Goal: Task Accomplishment & Management: Manage account settings

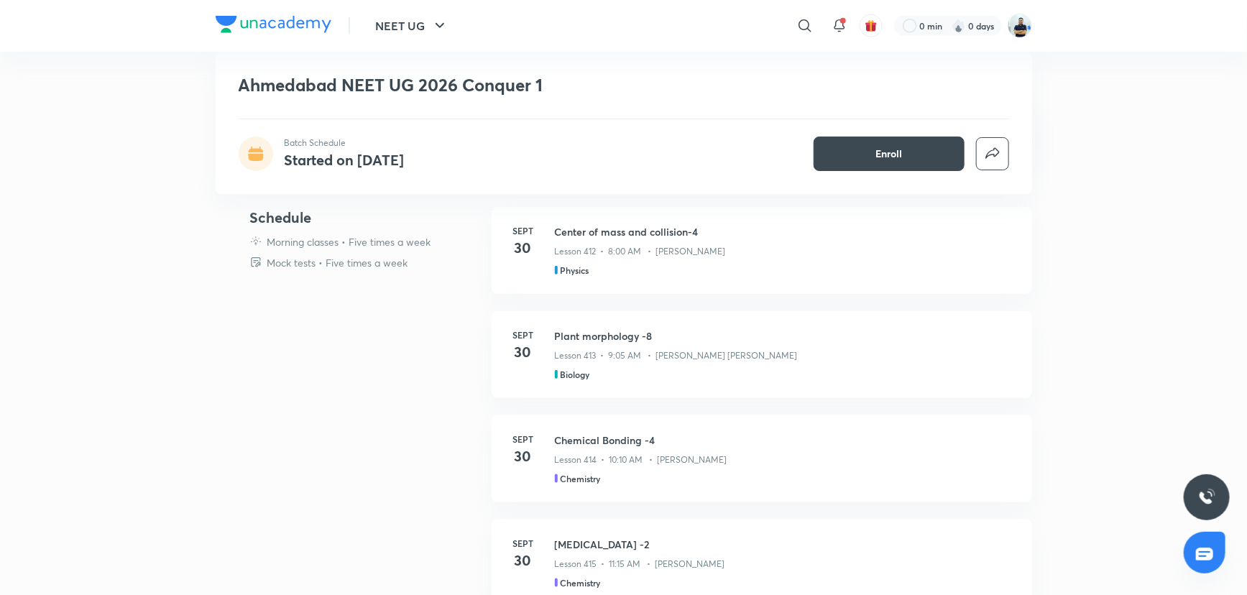
scroll to position [594, 0]
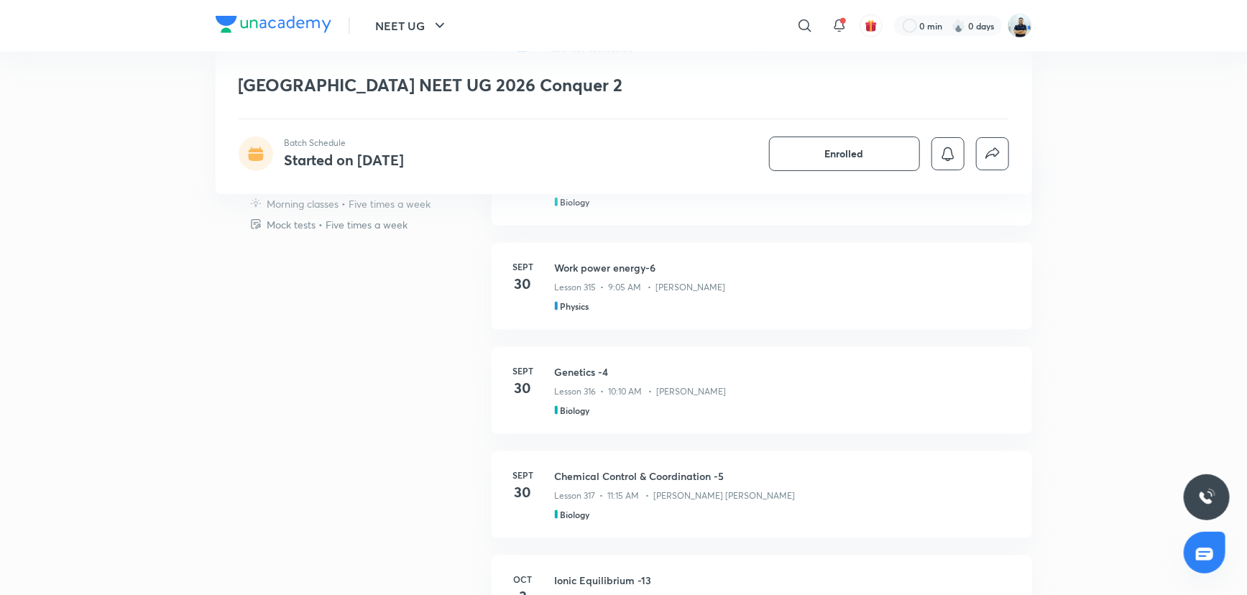
scroll to position [762, 0]
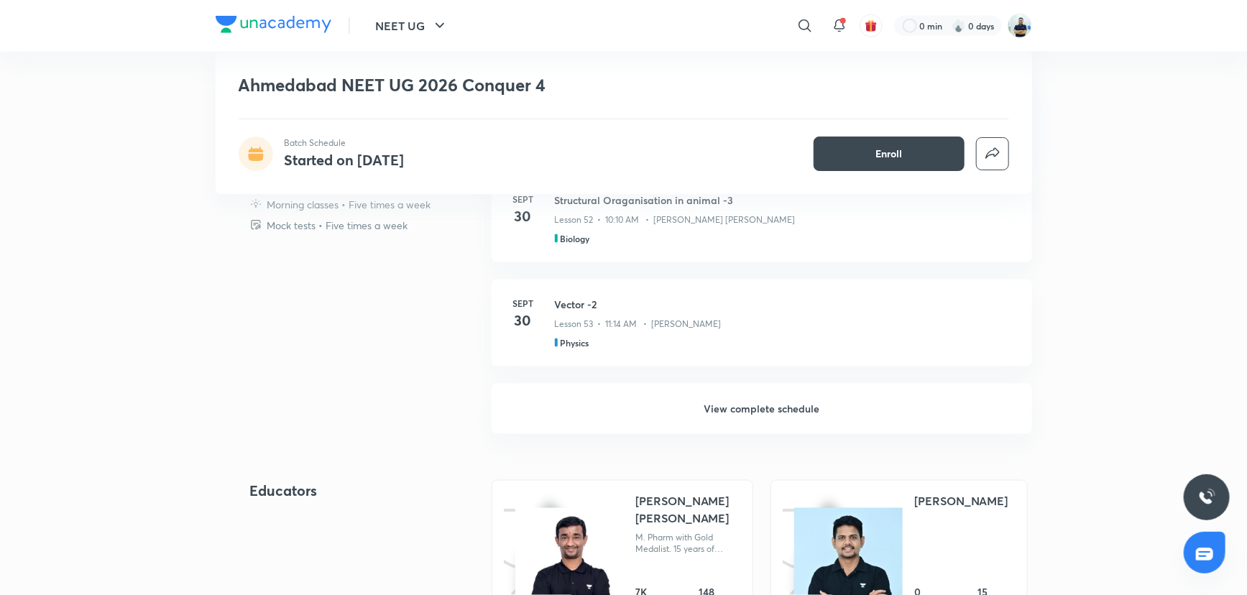
scroll to position [838, 0]
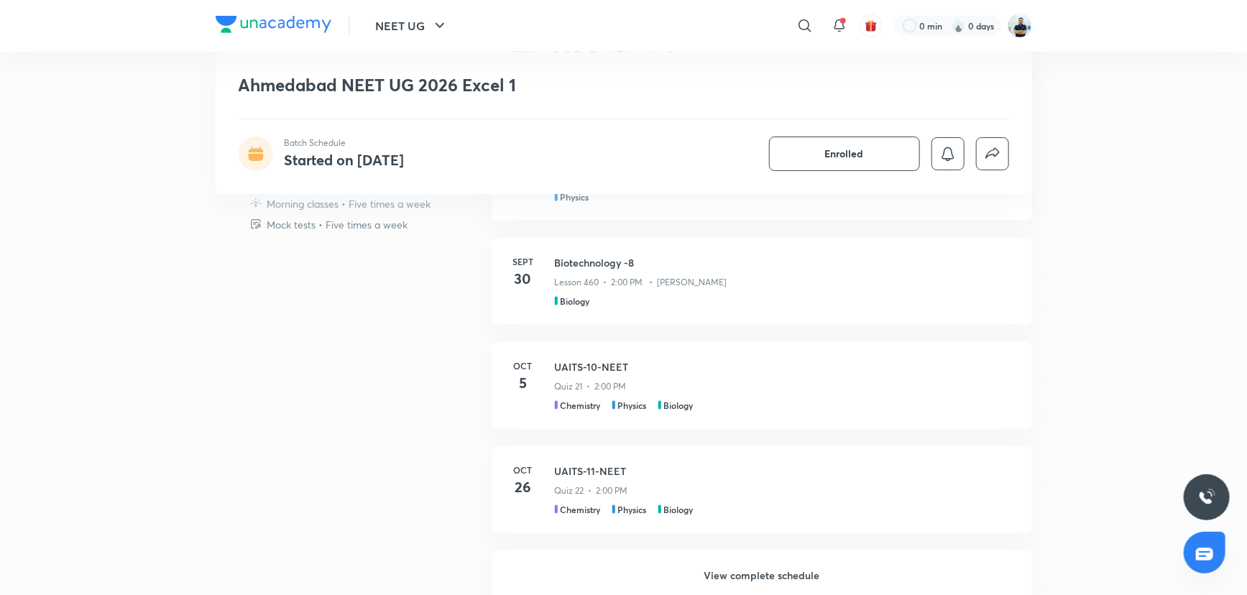
scroll to position [777, 0]
click at [718, 571] on h6 "View complete schedule" at bounding box center [762, 576] width 540 height 50
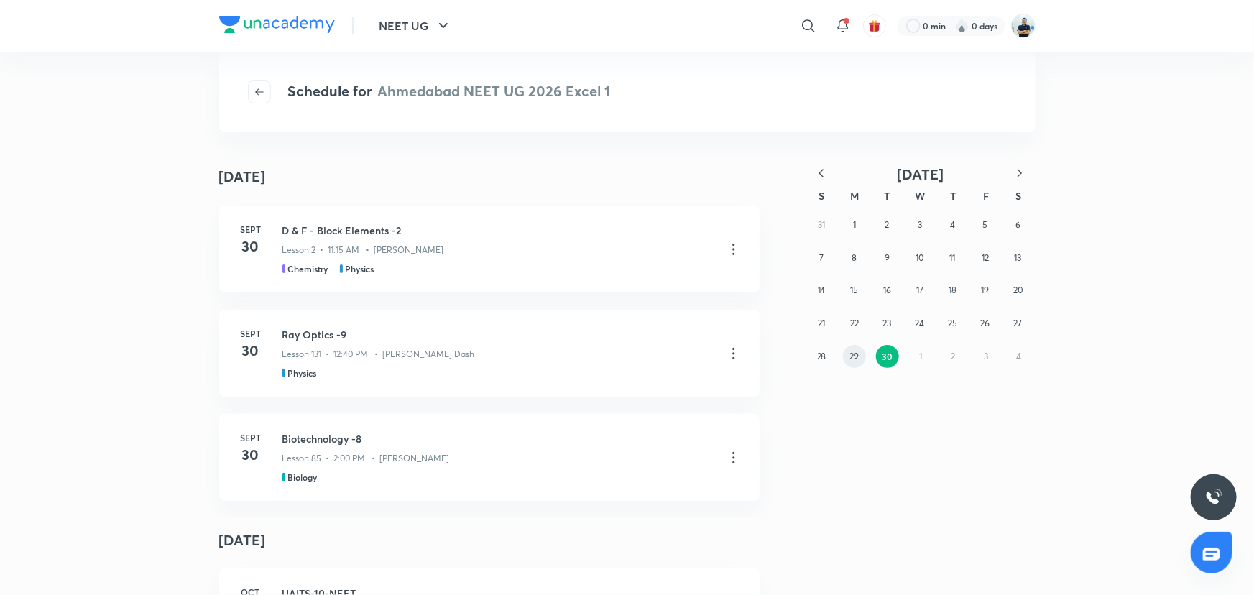
click at [845, 352] on button "29" at bounding box center [854, 356] width 23 height 23
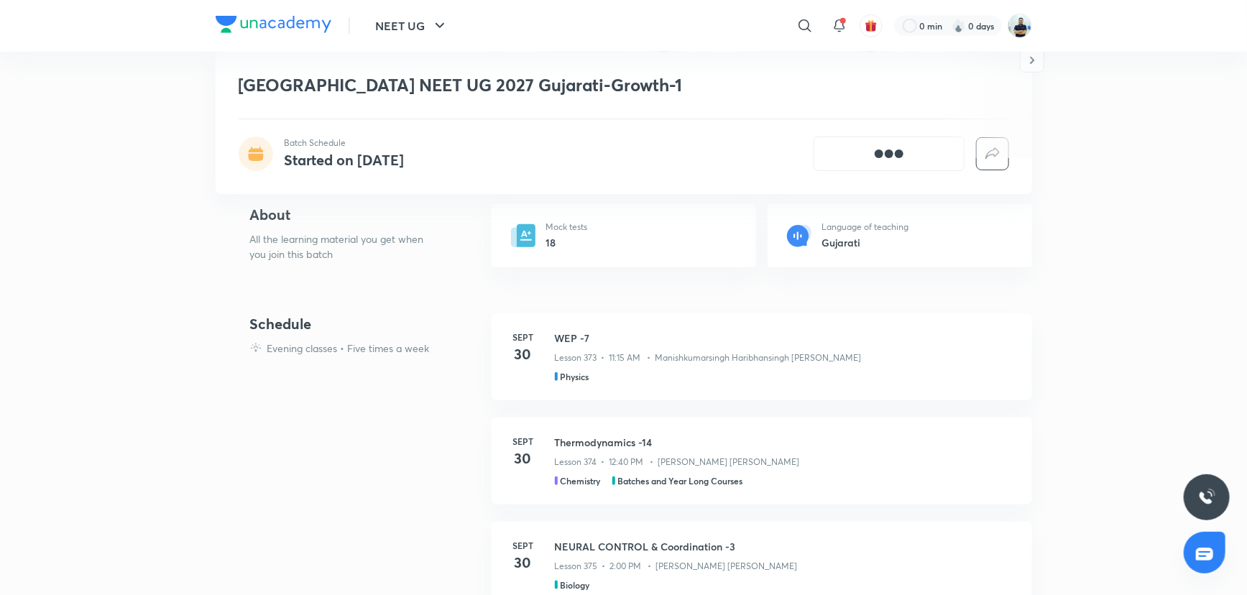
scroll to position [517, 0]
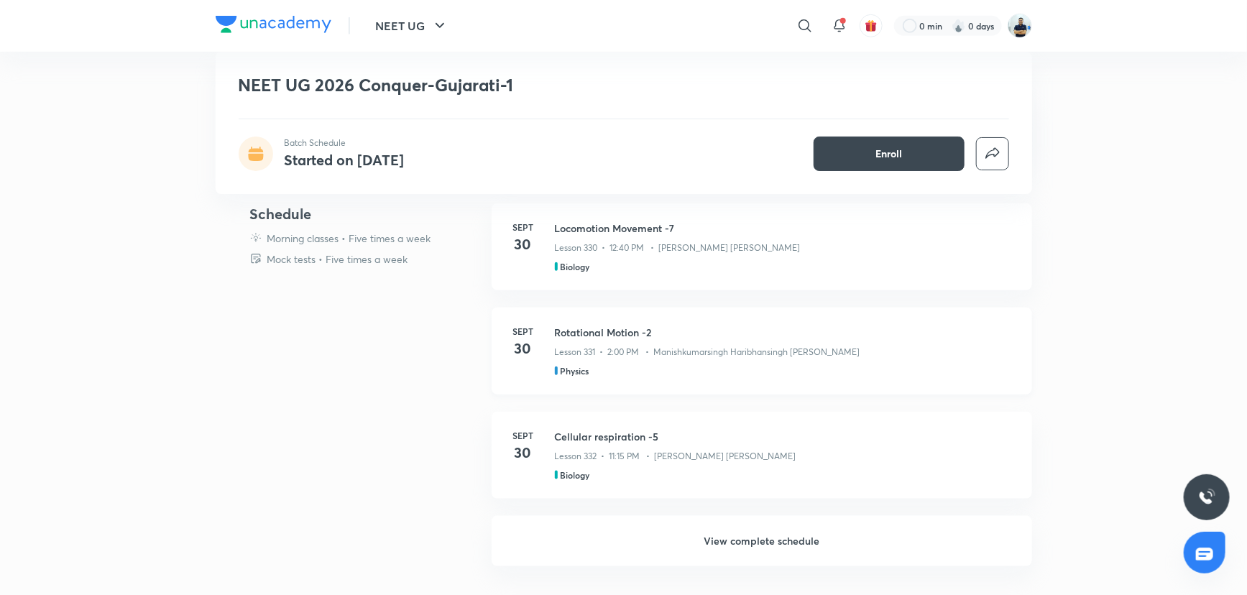
scroll to position [640, 0]
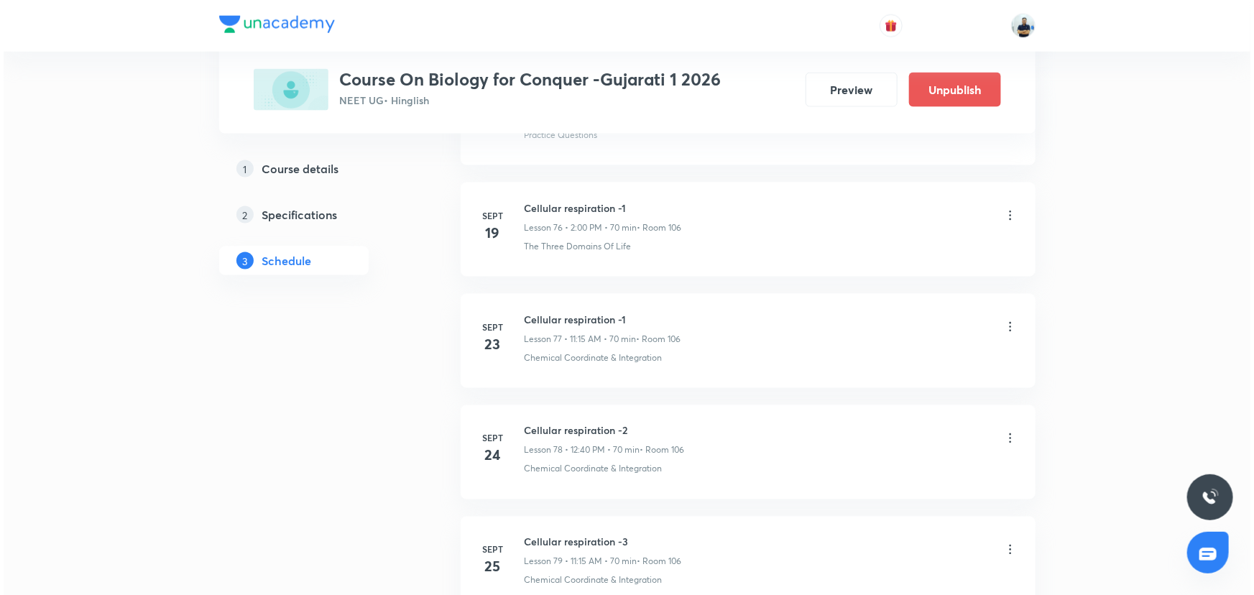
scroll to position [9573, 0]
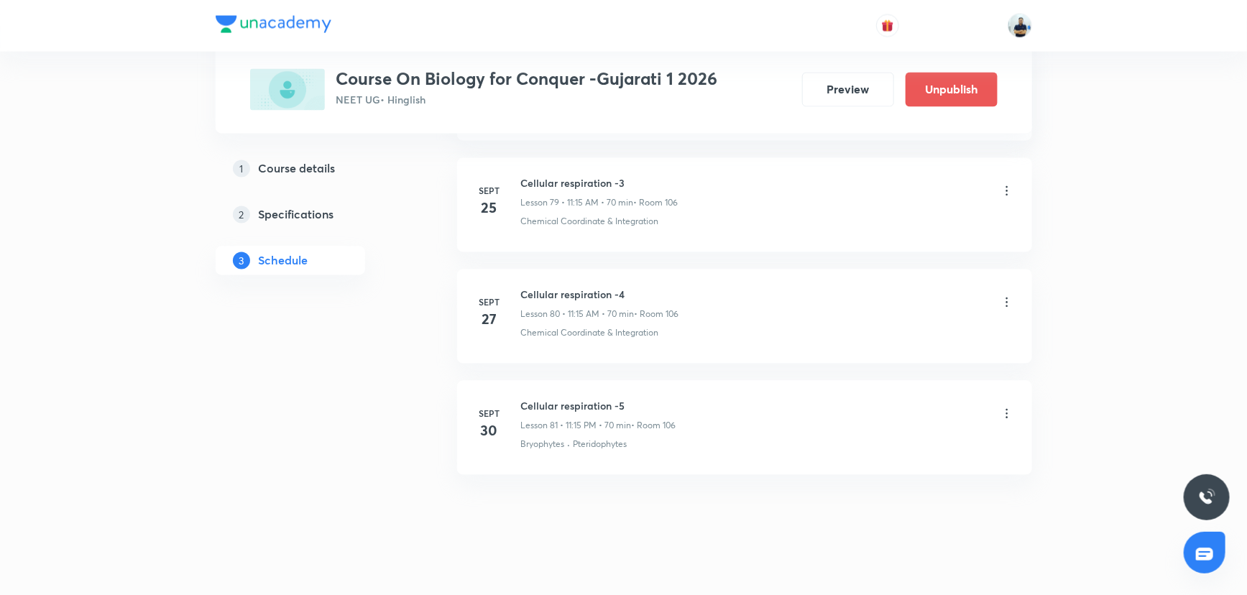
click at [1005, 407] on icon at bounding box center [1007, 414] width 14 height 14
click at [925, 419] on ul "Edit Delete Add thumbnail" at bounding box center [932, 462] width 157 height 91
click at [892, 430] on li "Edit" at bounding box center [932, 436] width 157 height 27
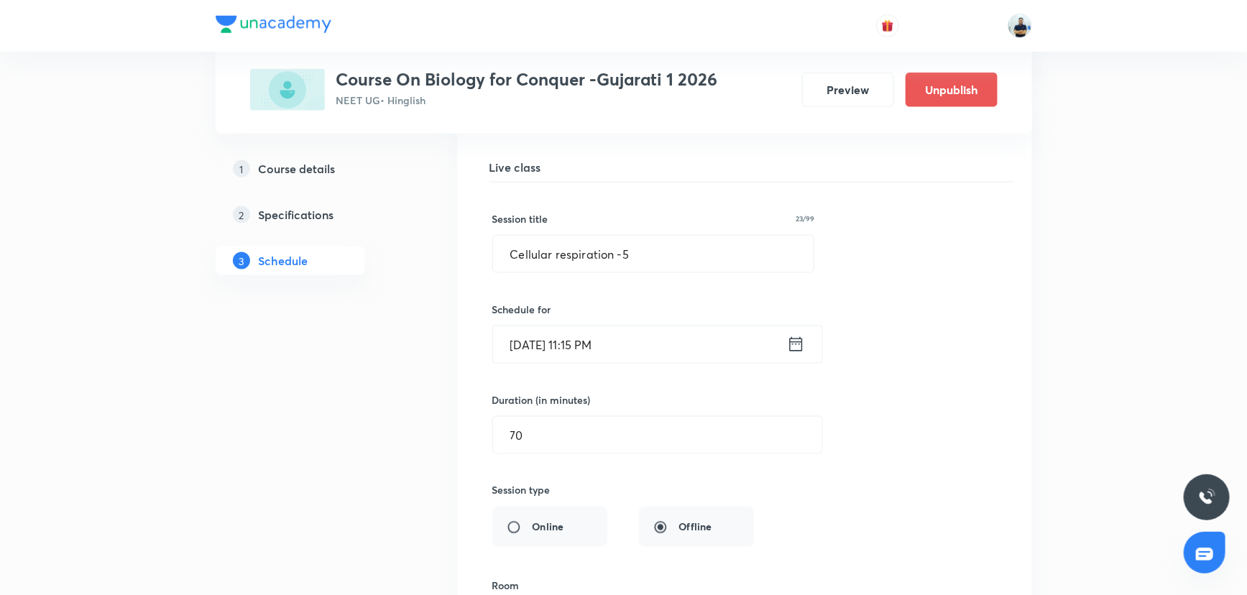
scroll to position [9085, 0]
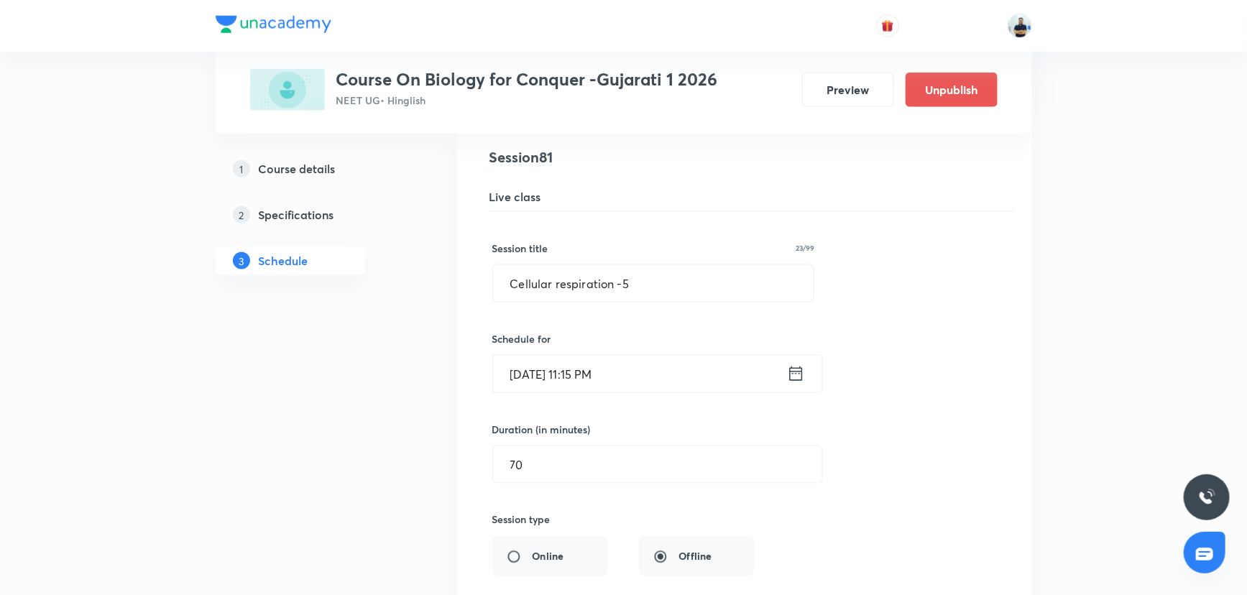
click at [591, 359] on input "Sept 30, 2025, 11:15 PM" at bounding box center [640, 374] width 294 height 37
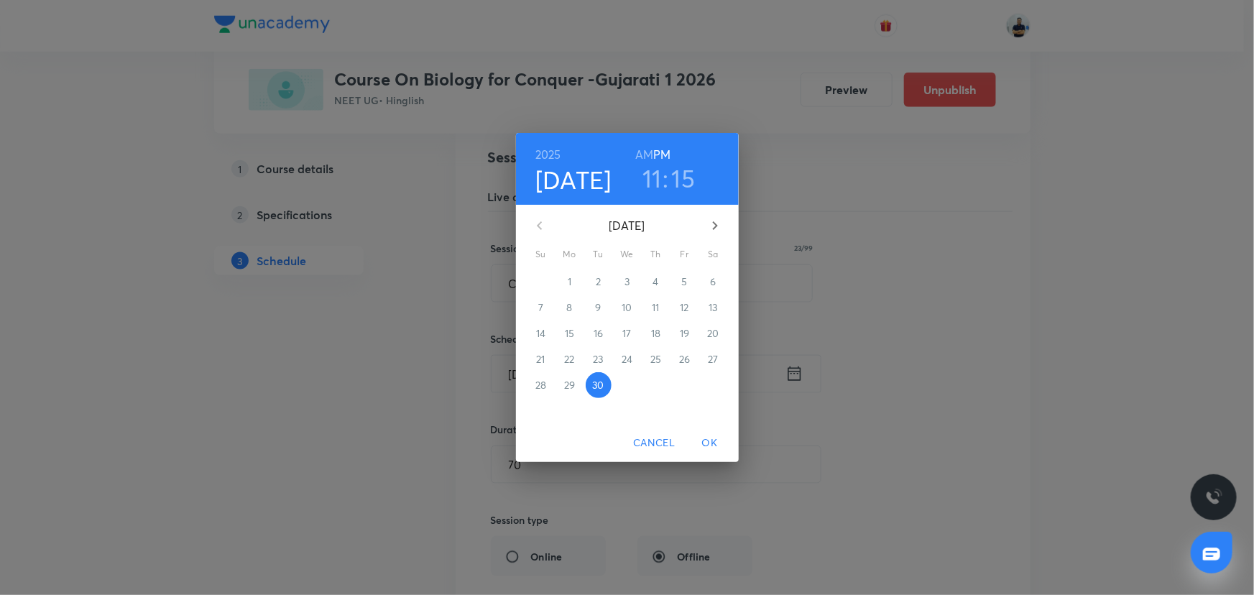
click at [652, 153] on h6 "AM" at bounding box center [644, 154] width 18 height 20
click at [698, 441] on span "OK" at bounding box center [710, 443] width 34 height 18
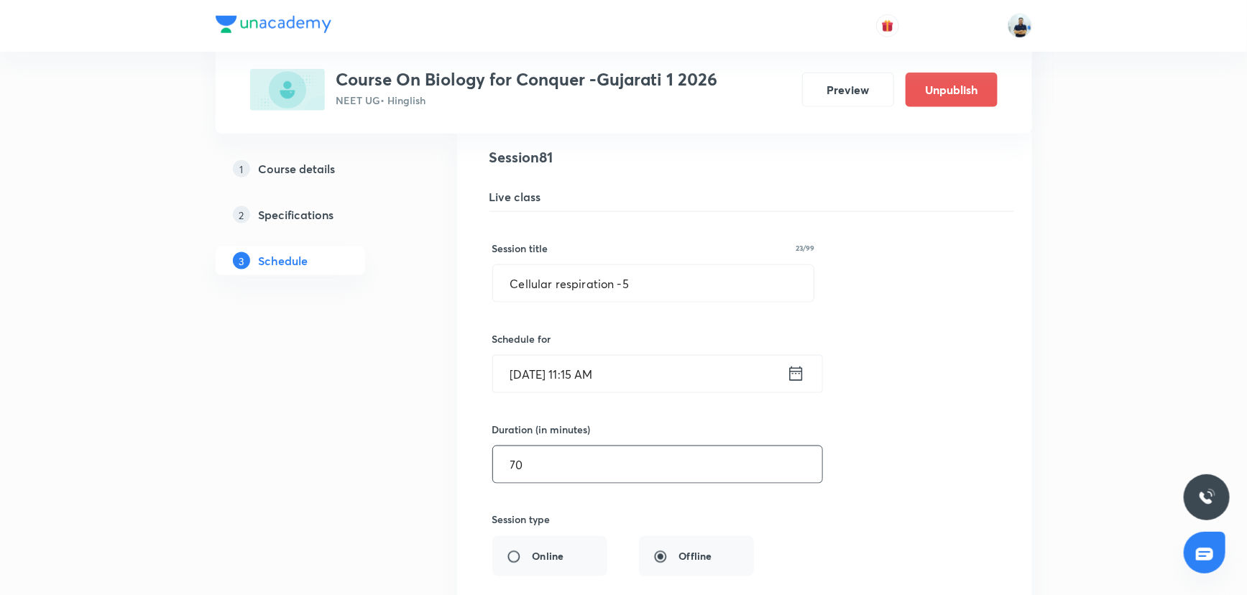
scroll to position [9466, 0]
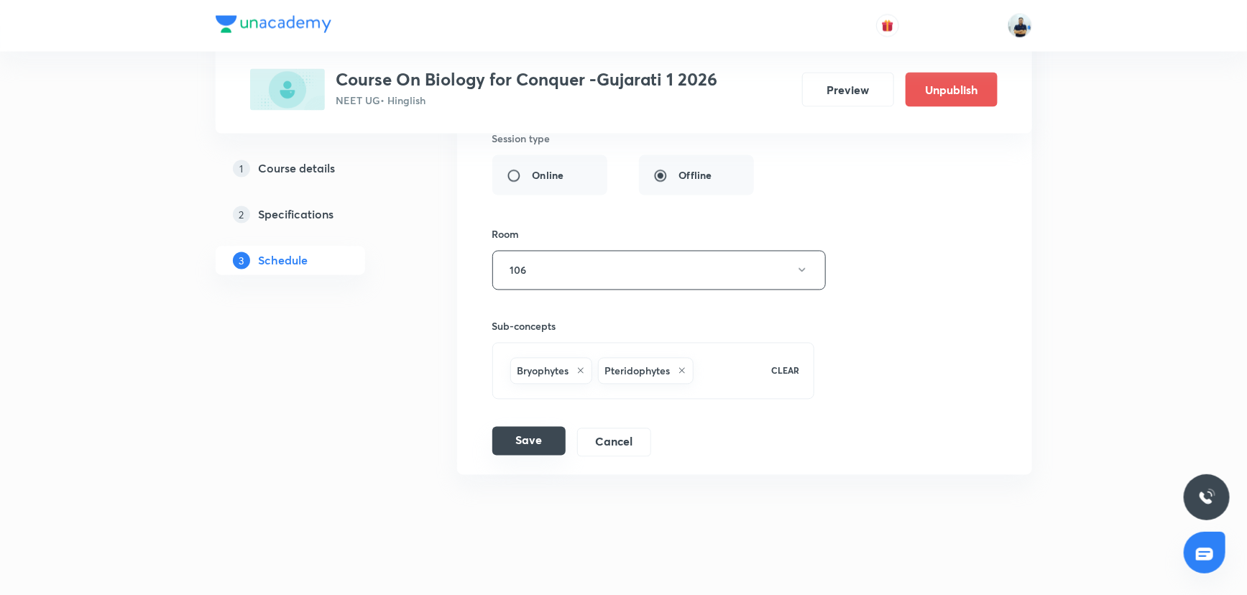
click at [530, 427] on button "Save" at bounding box center [528, 441] width 73 height 29
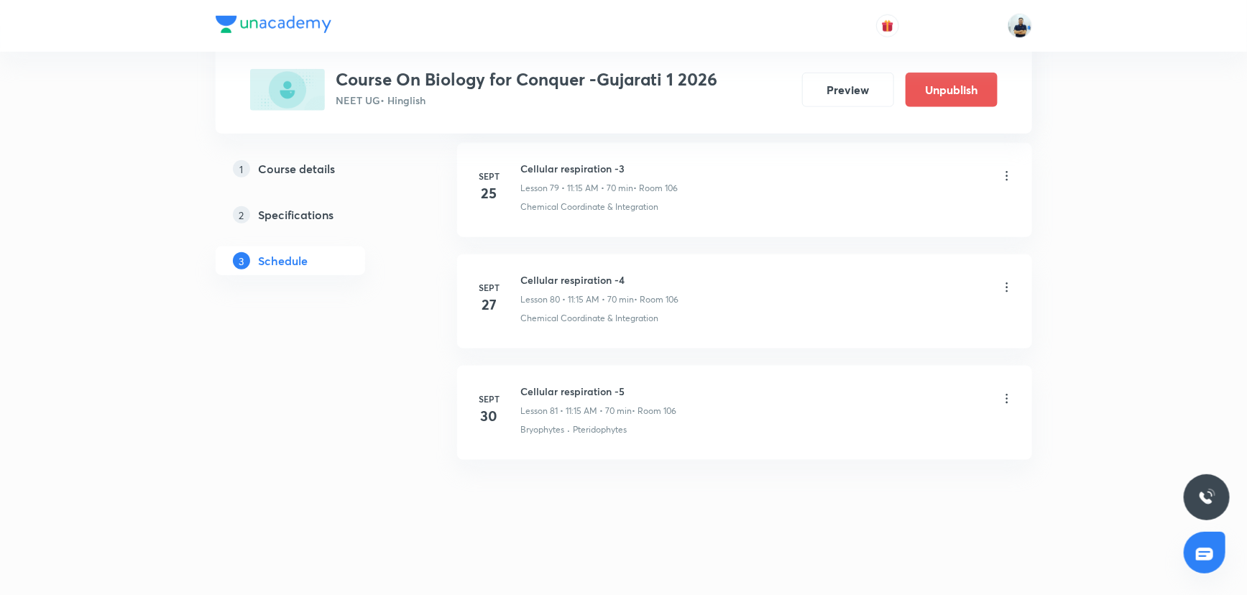
scroll to position [8914, 0]
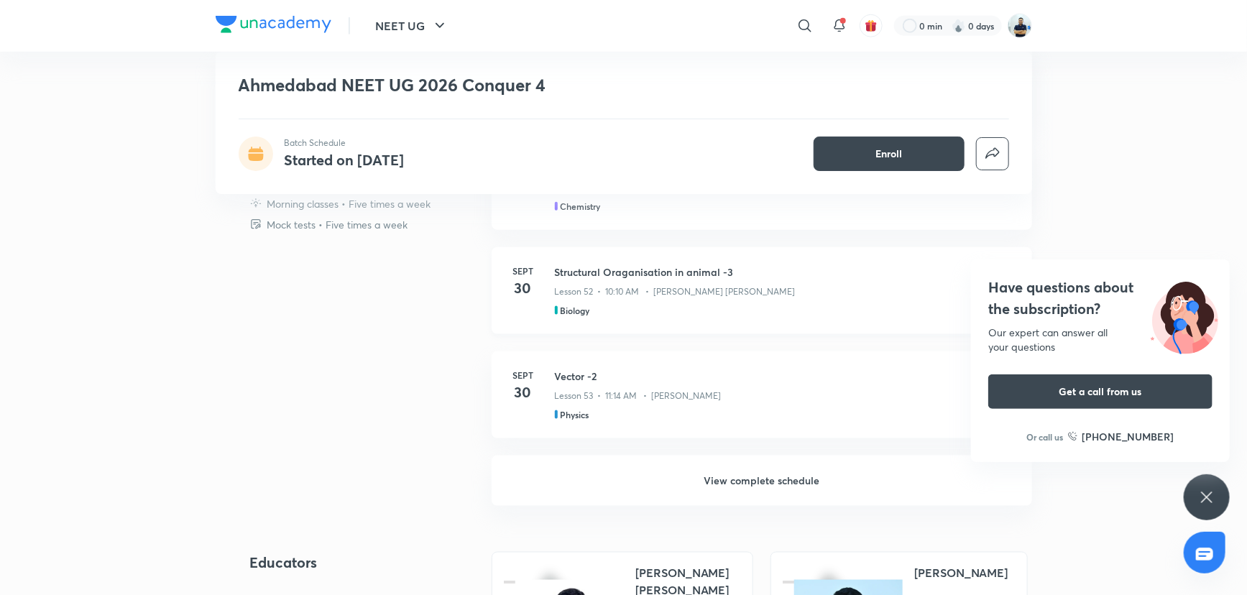
scroll to position [747, 0]
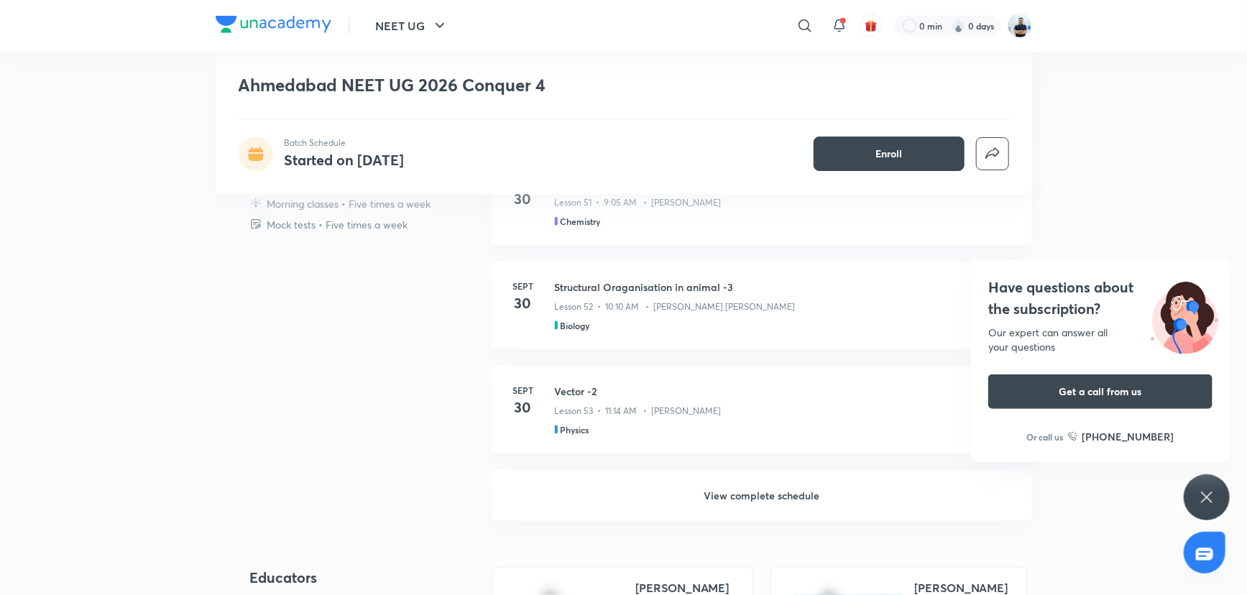
click at [704, 485] on h6 "View complete schedule" at bounding box center [762, 496] width 540 height 50
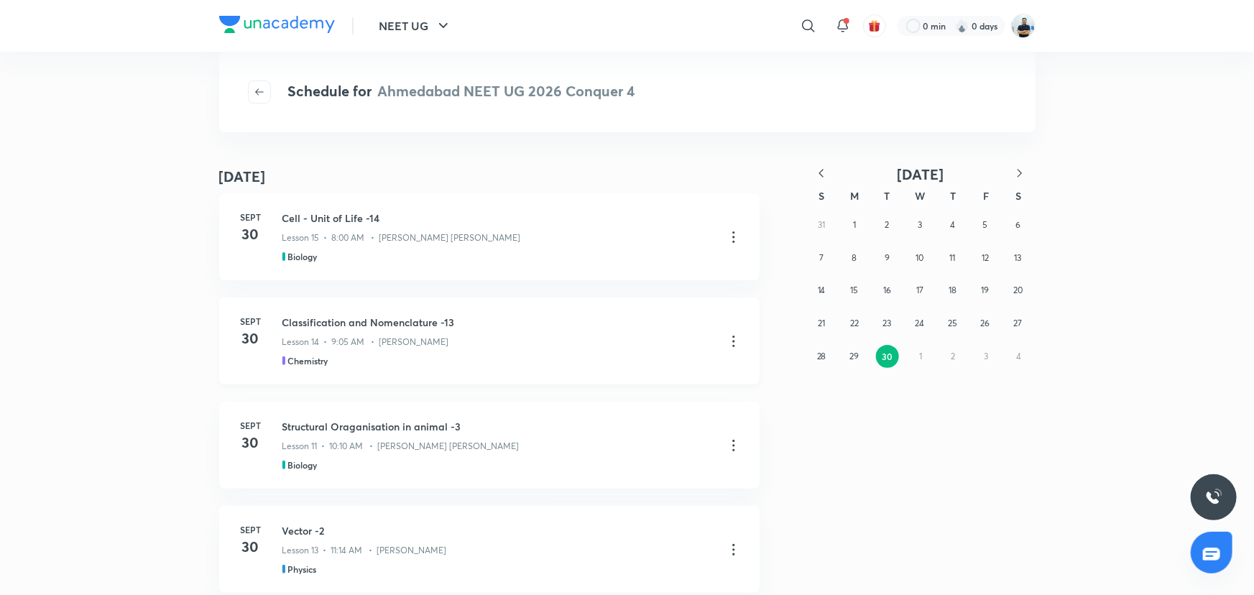
scroll to position [14, 0]
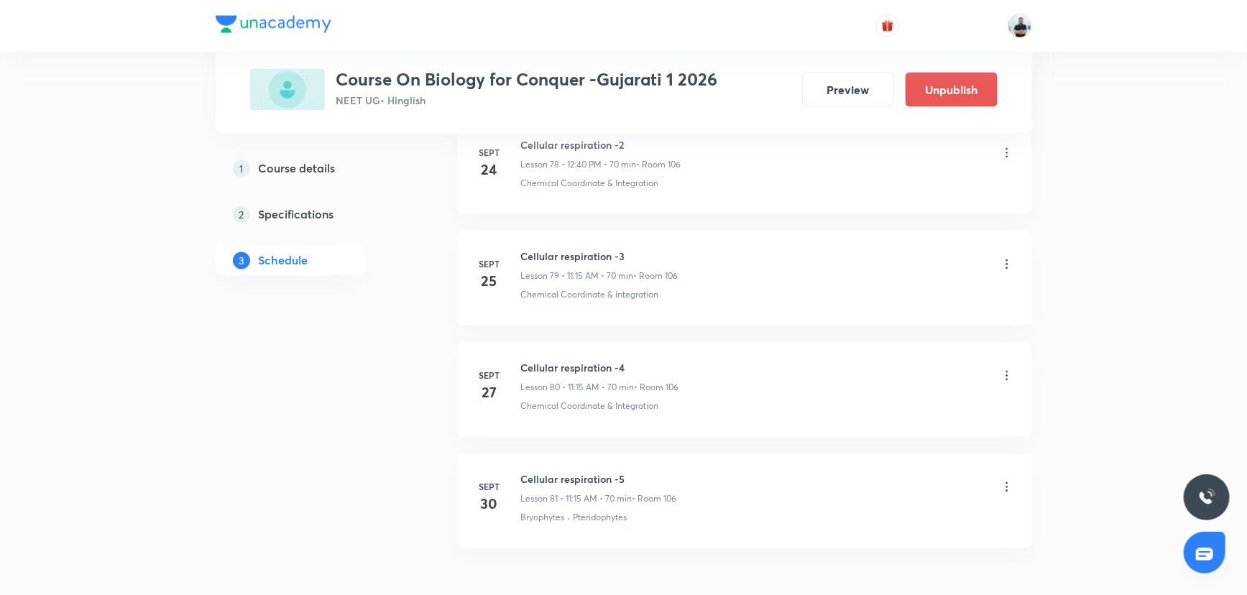
scroll to position [9573, 0]
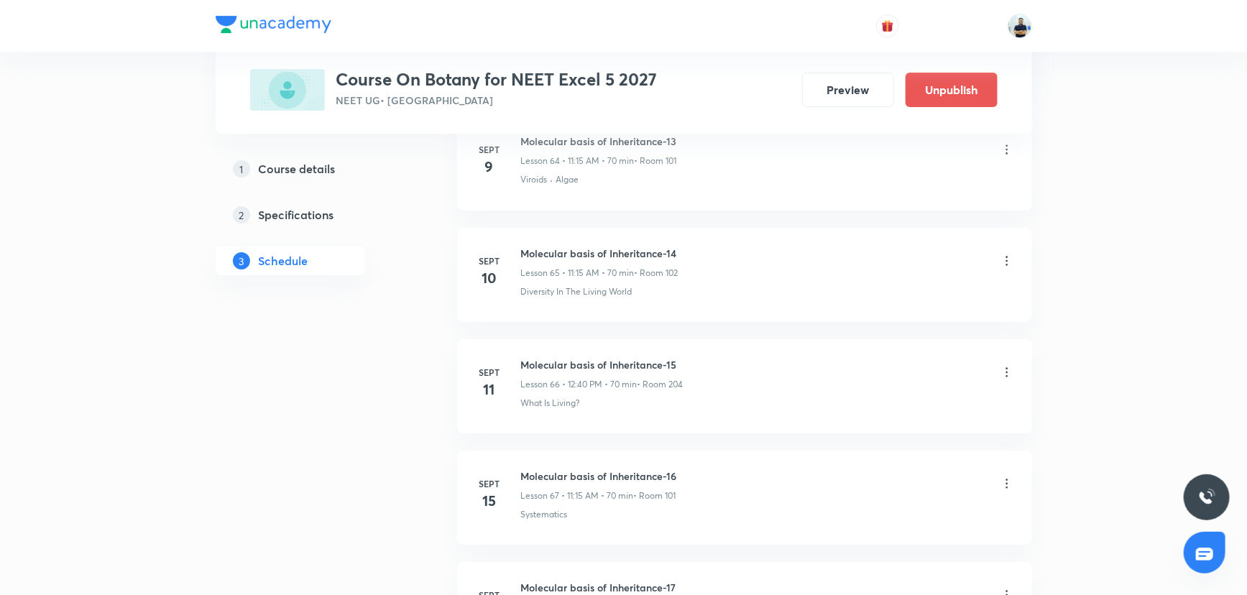
scroll to position [9241, 0]
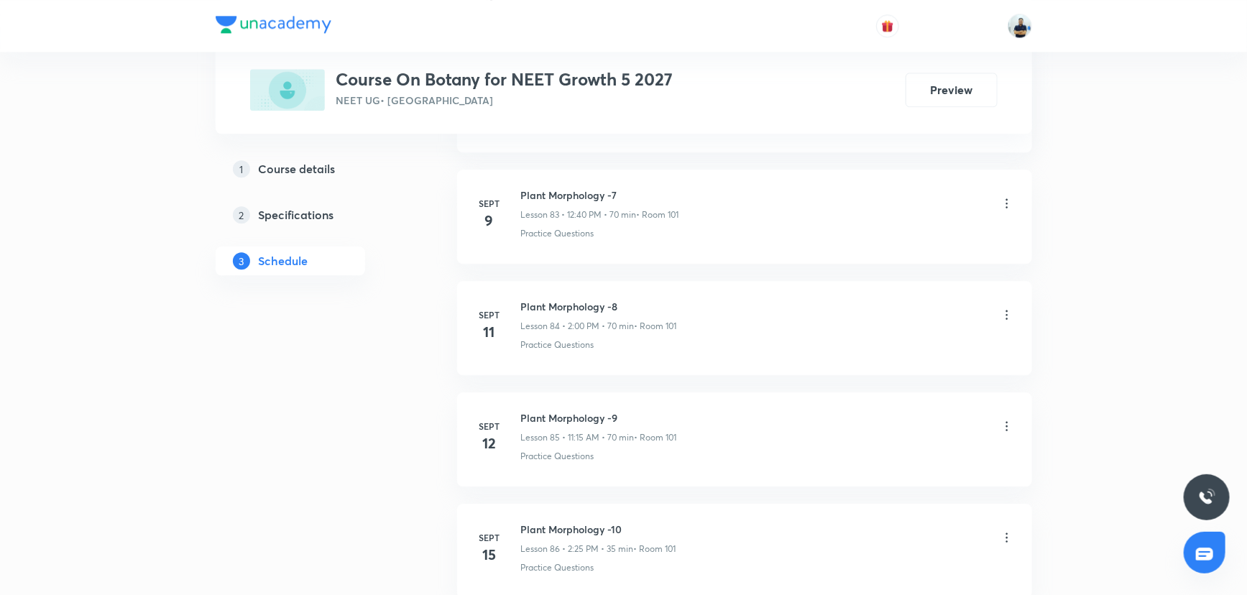
scroll to position [10795, 0]
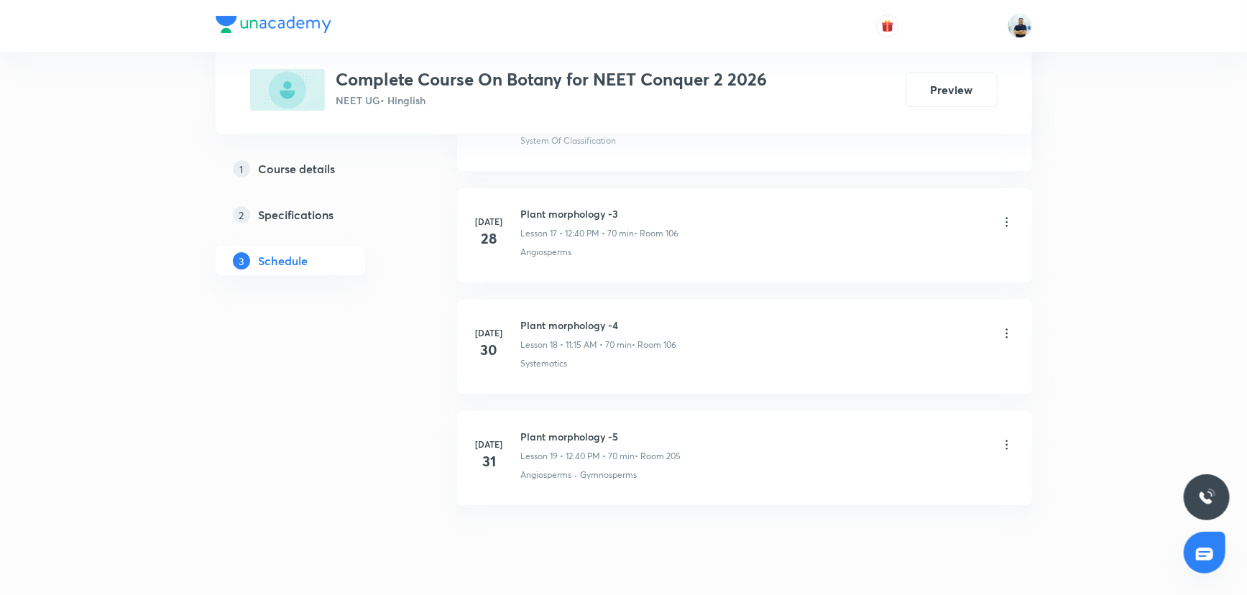
scroll to position [2672, 0]
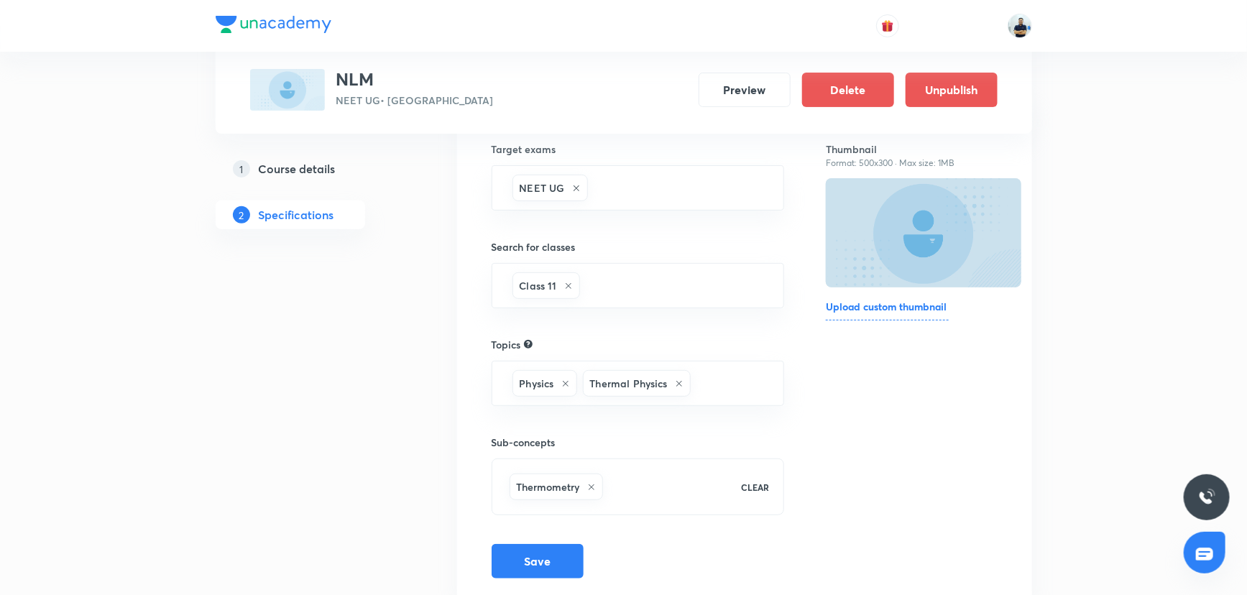
scroll to position [203, 0]
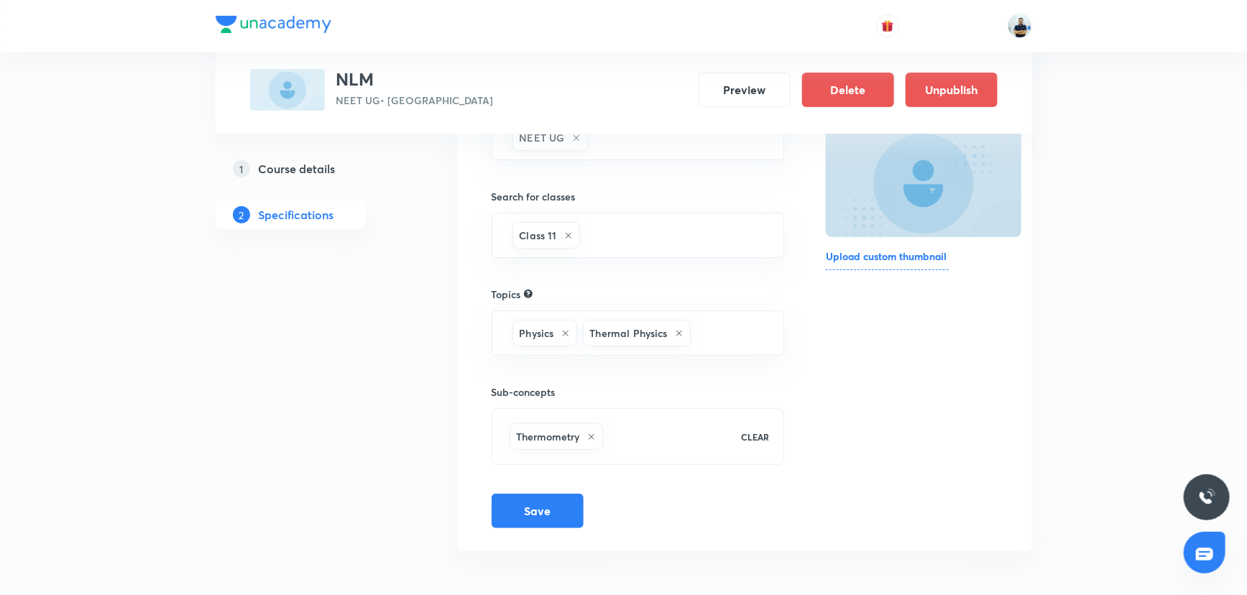
click at [323, 177] on h5 "Course details" at bounding box center [297, 168] width 77 height 17
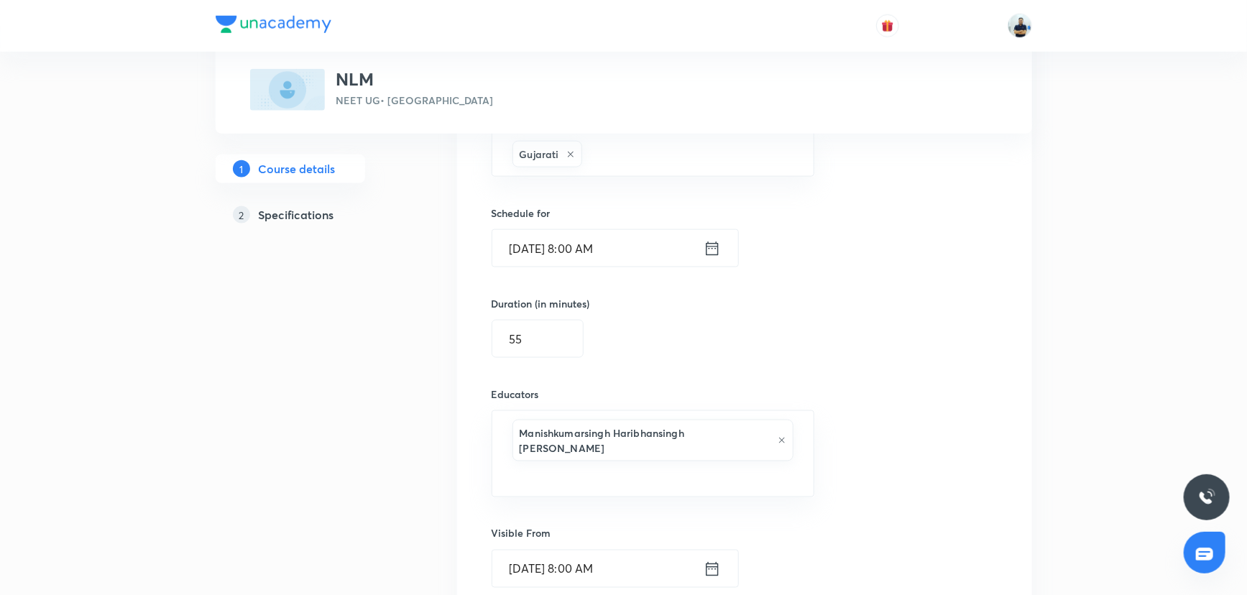
scroll to position [936, 0]
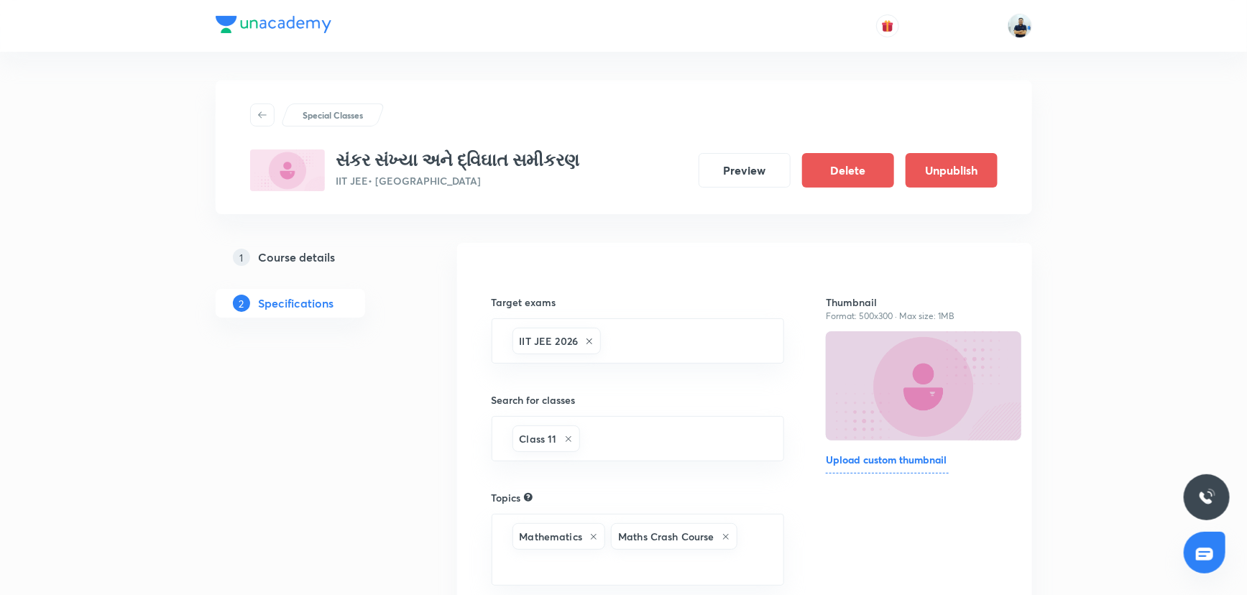
click at [317, 254] on h5 "Course details" at bounding box center [297, 257] width 77 height 17
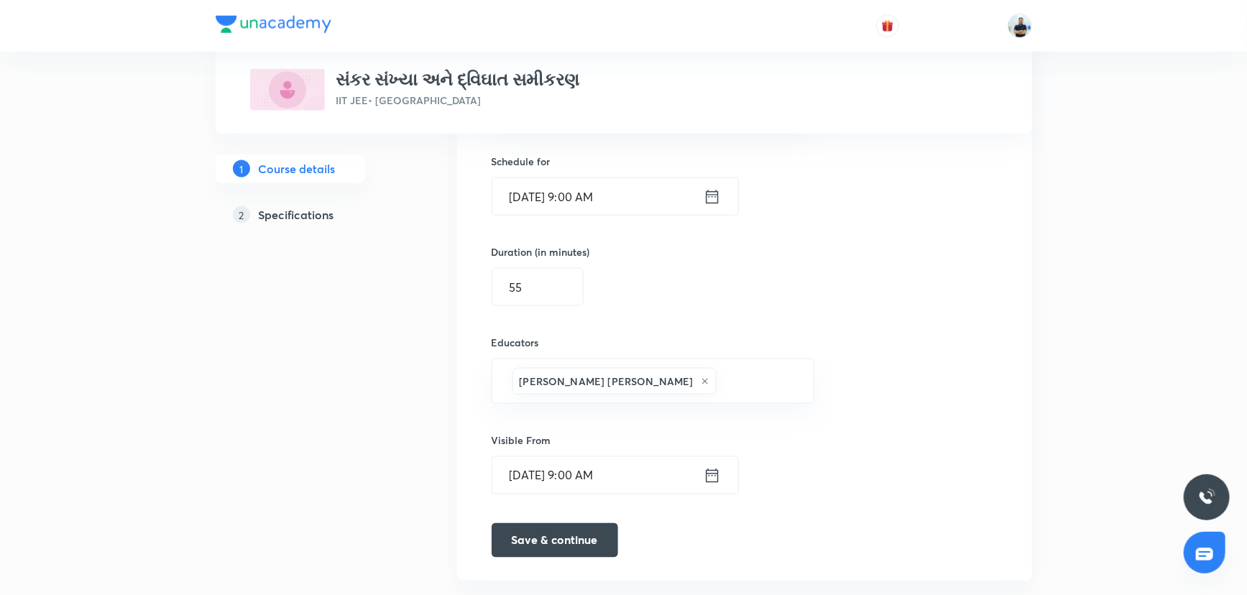
scroll to position [936, 0]
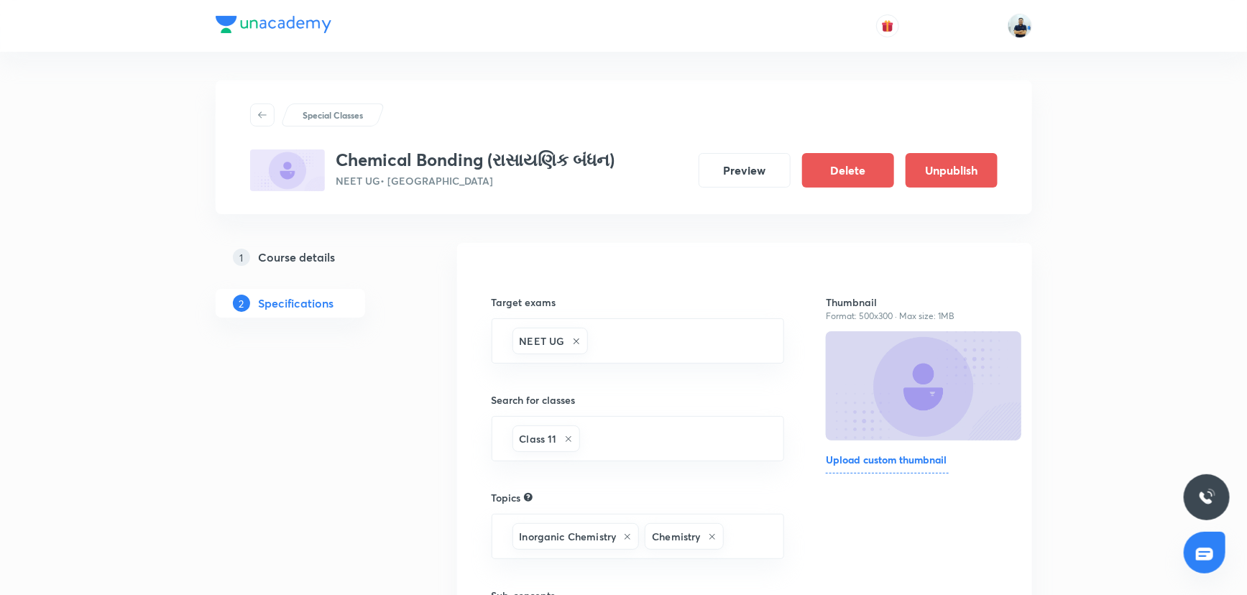
click at [308, 262] on h5 "Course details" at bounding box center [297, 257] width 77 height 17
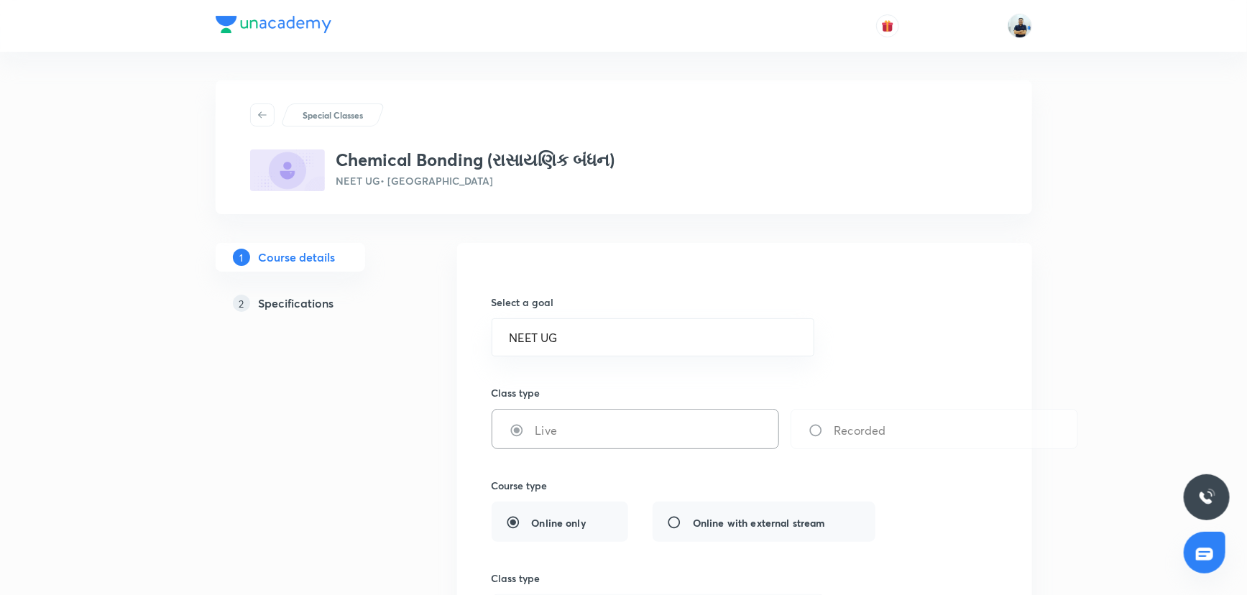
scroll to position [936, 0]
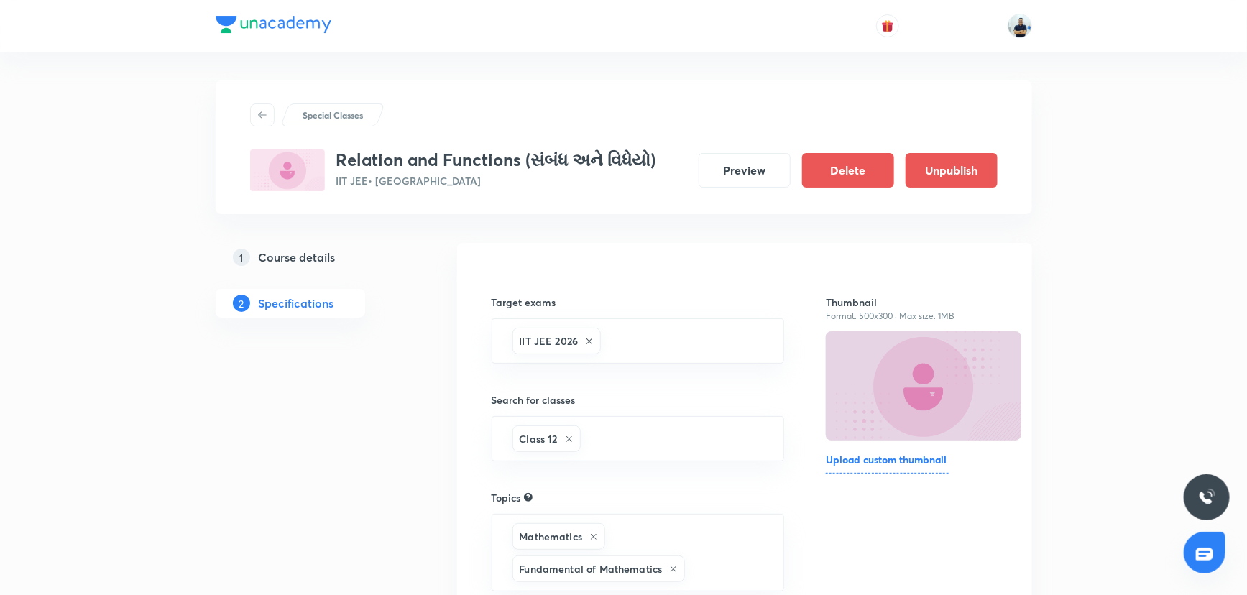
click at [317, 261] on h5 "Course details" at bounding box center [297, 257] width 77 height 17
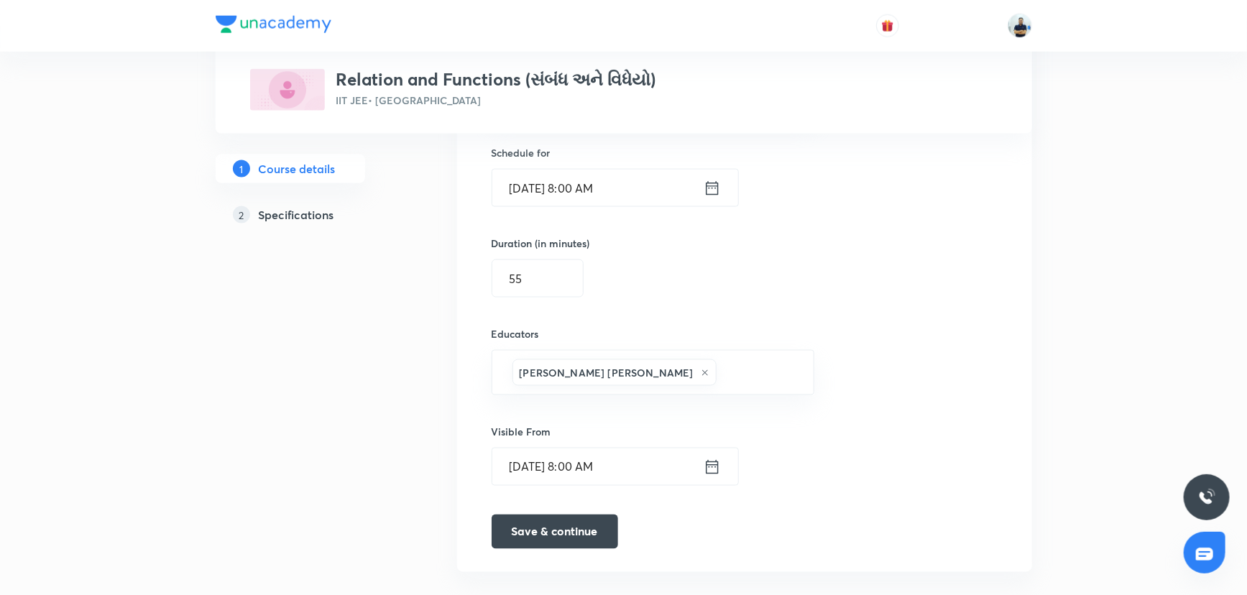
scroll to position [936, 0]
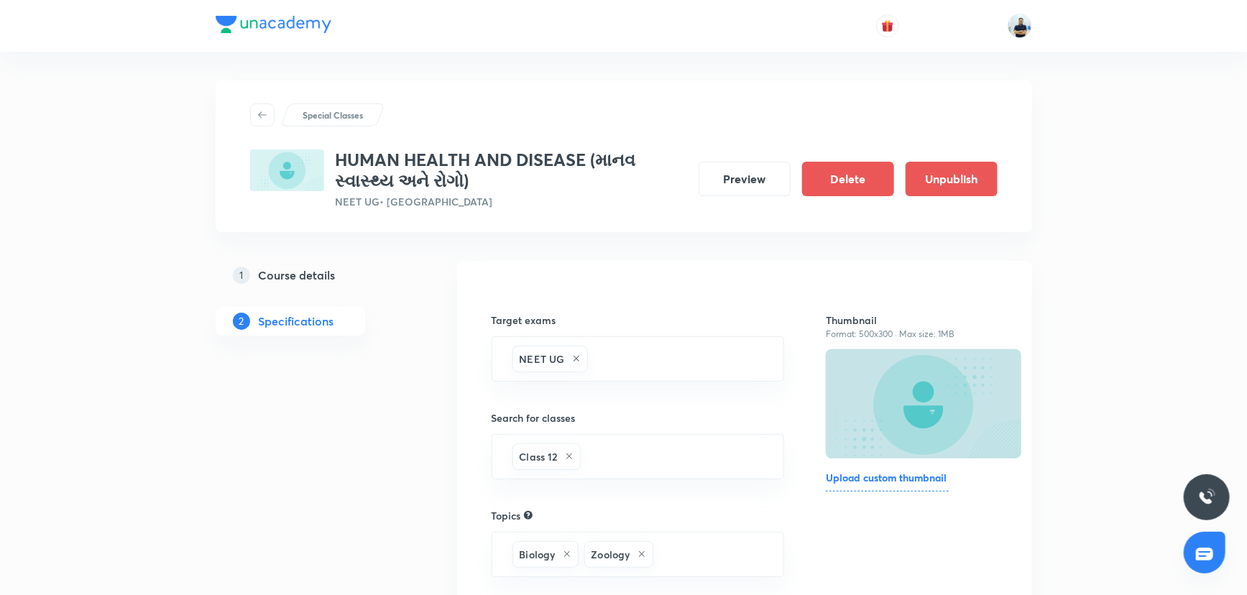
click at [288, 273] on h5 "Course details" at bounding box center [297, 275] width 77 height 17
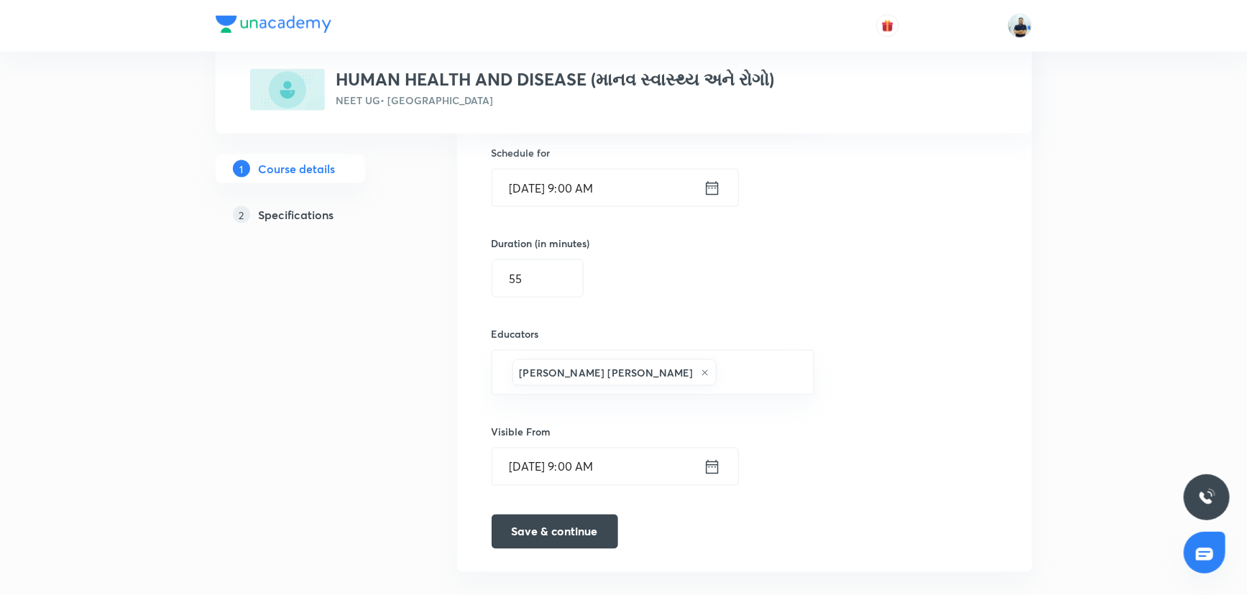
scroll to position [936, 0]
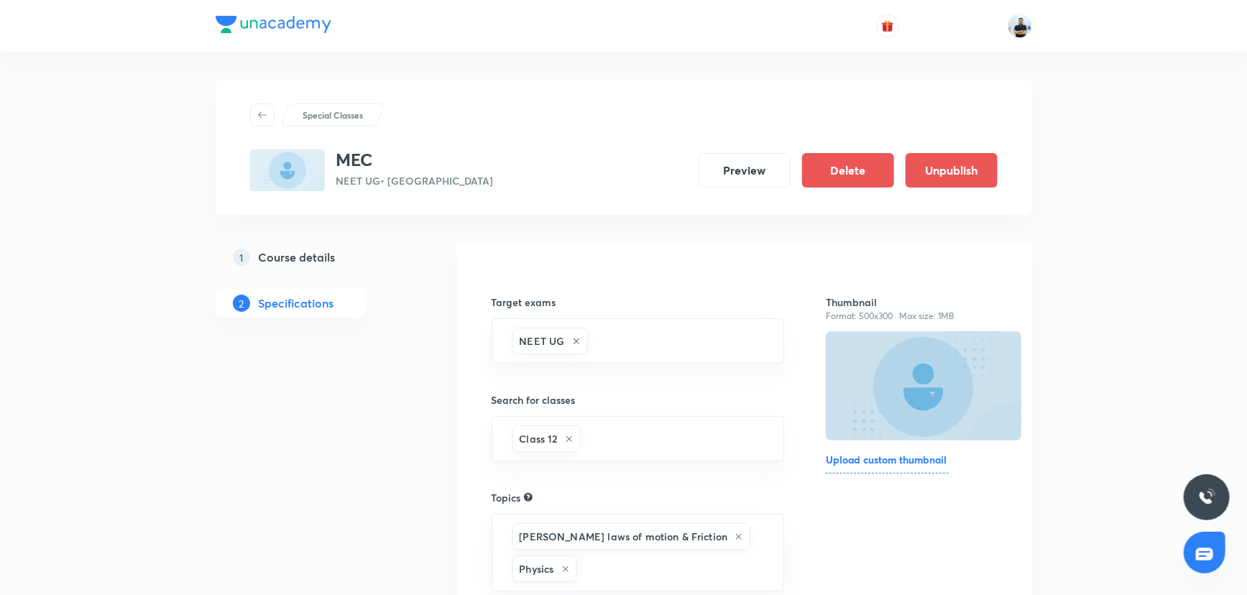
click at [279, 259] on h5 "Course details" at bounding box center [297, 257] width 77 height 17
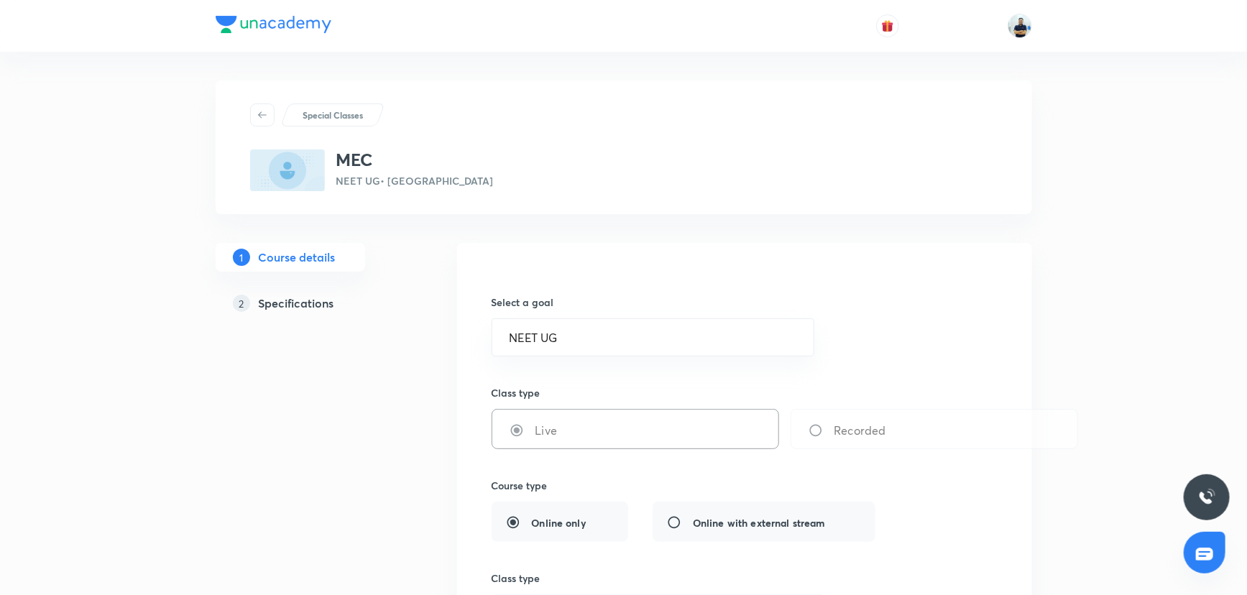
scroll to position [936, 0]
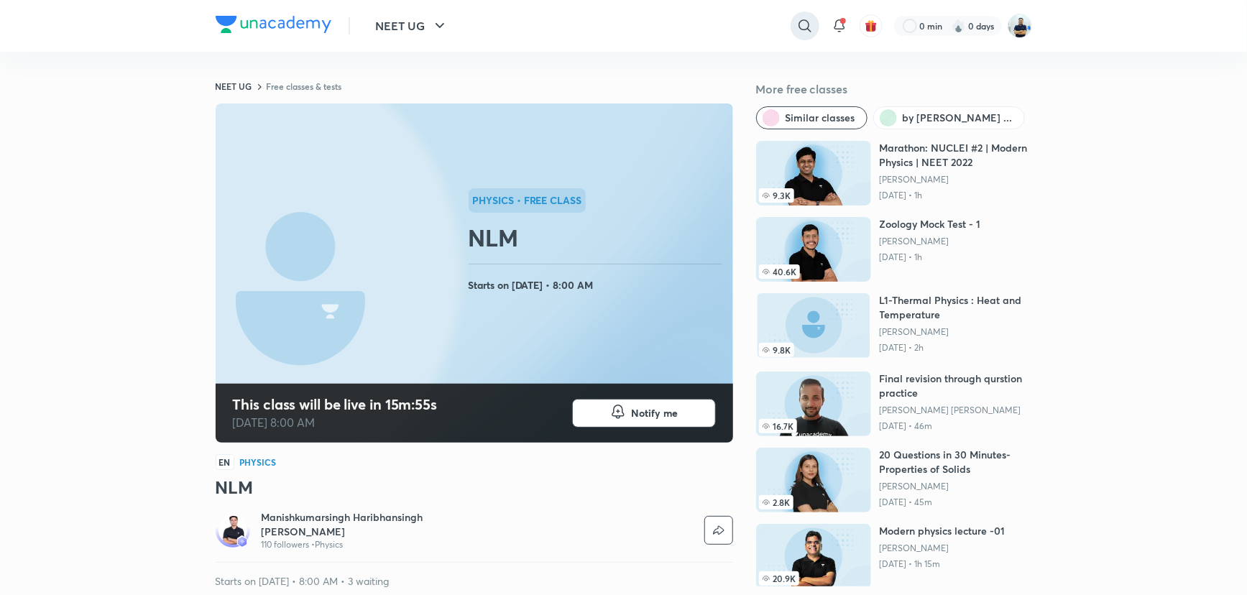
click at [804, 24] on icon at bounding box center [804, 25] width 17 height 17
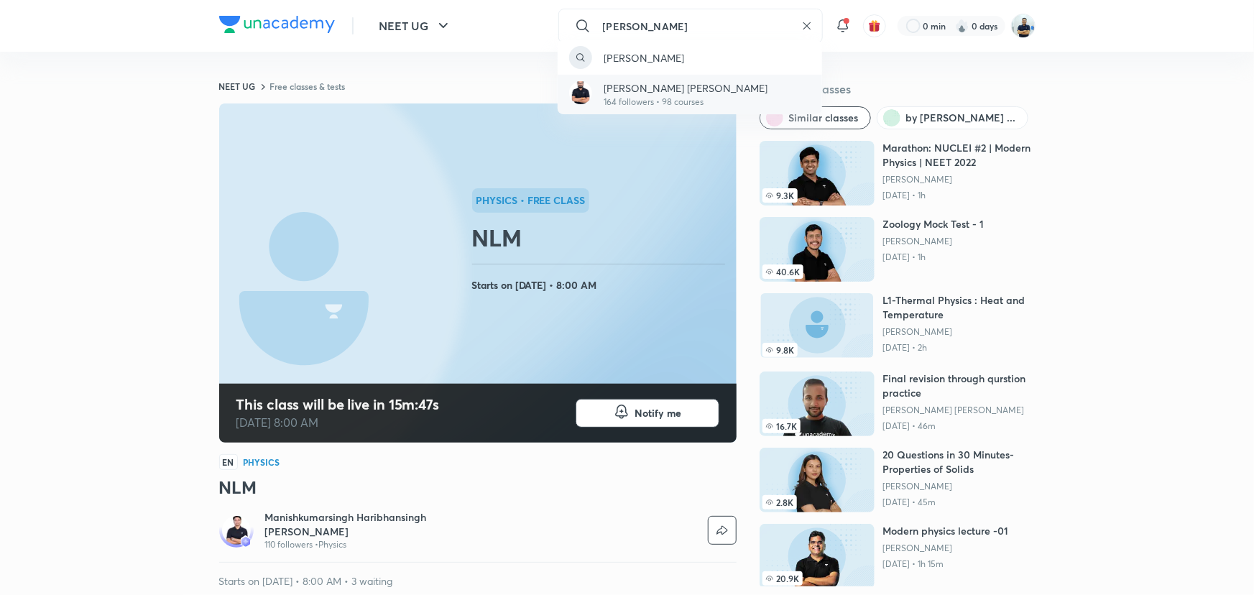
type input "nikunj"
click at [643, 97] on p "164 followers • 98 courses" at bounding box center [686, 102] width 164 height 13
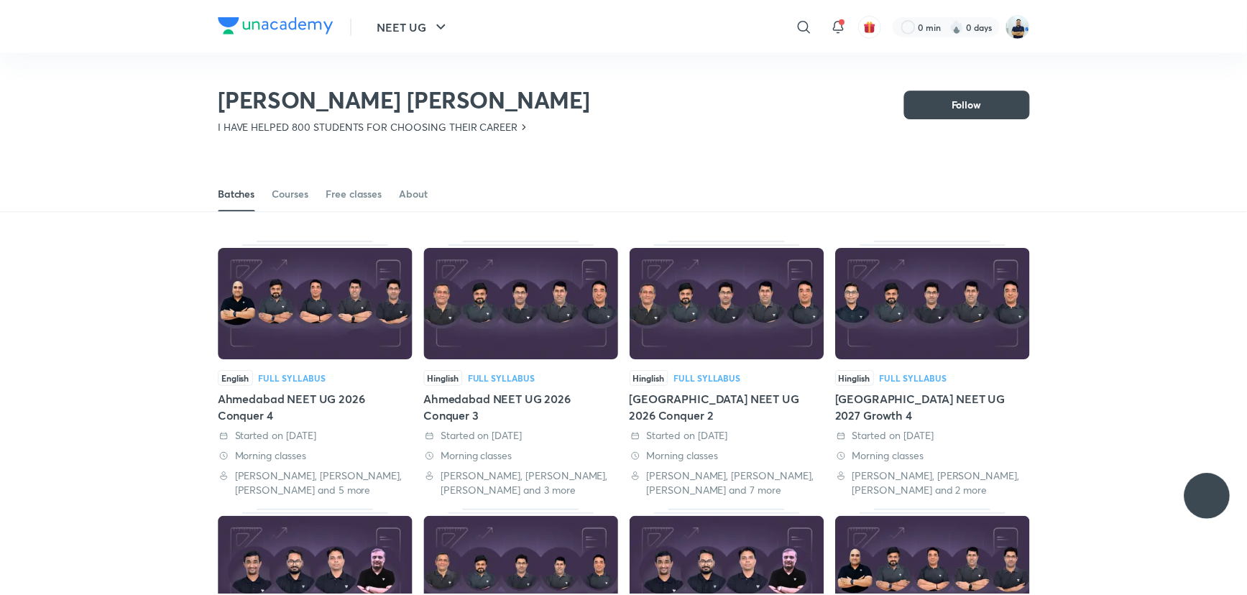
scroll to position [63, 0]
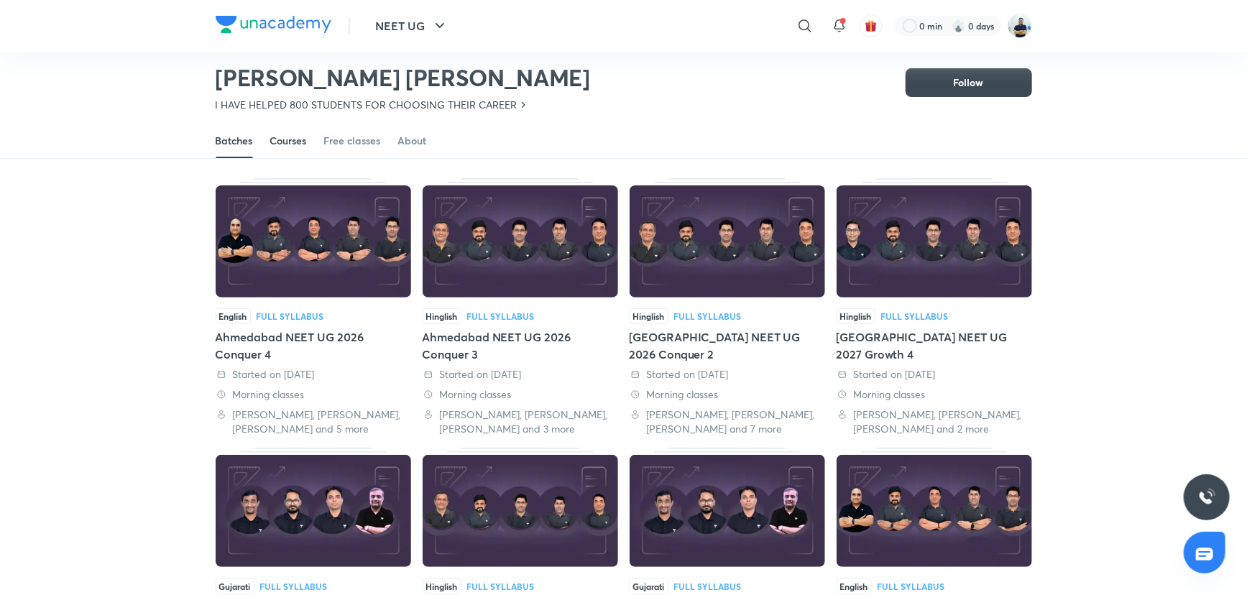
click at [287, 144] on div "Courses" at bounding box center [288, 141] width 37 height 14
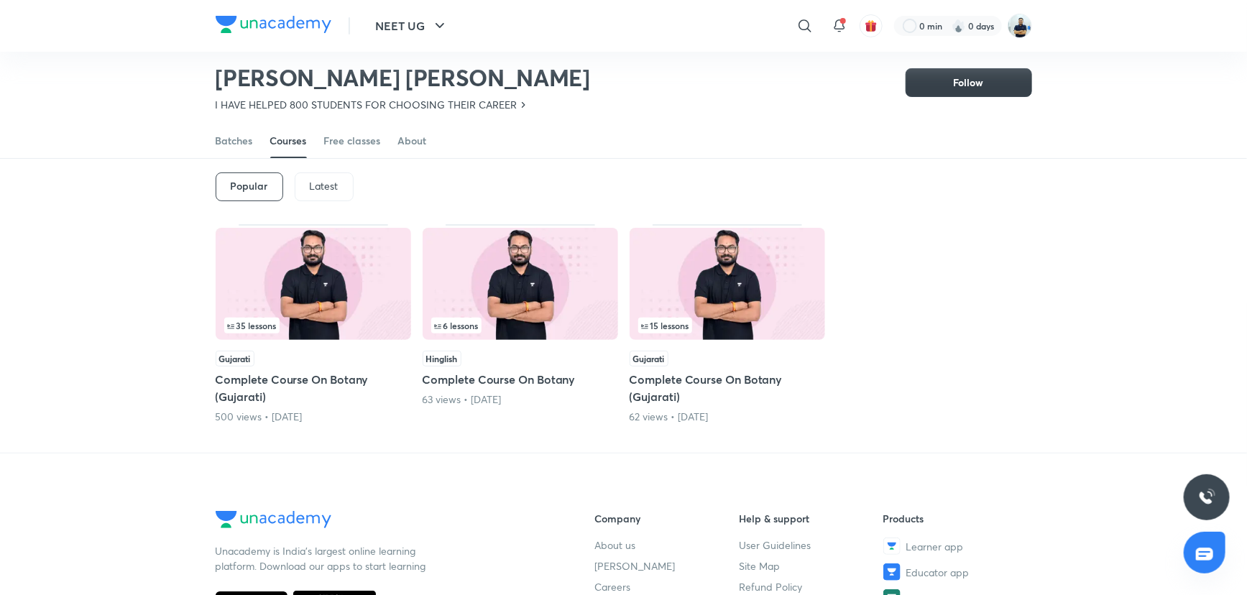
click at [975, 75] on span "Follow" at bounding box center [969, 82] width 30 height 14
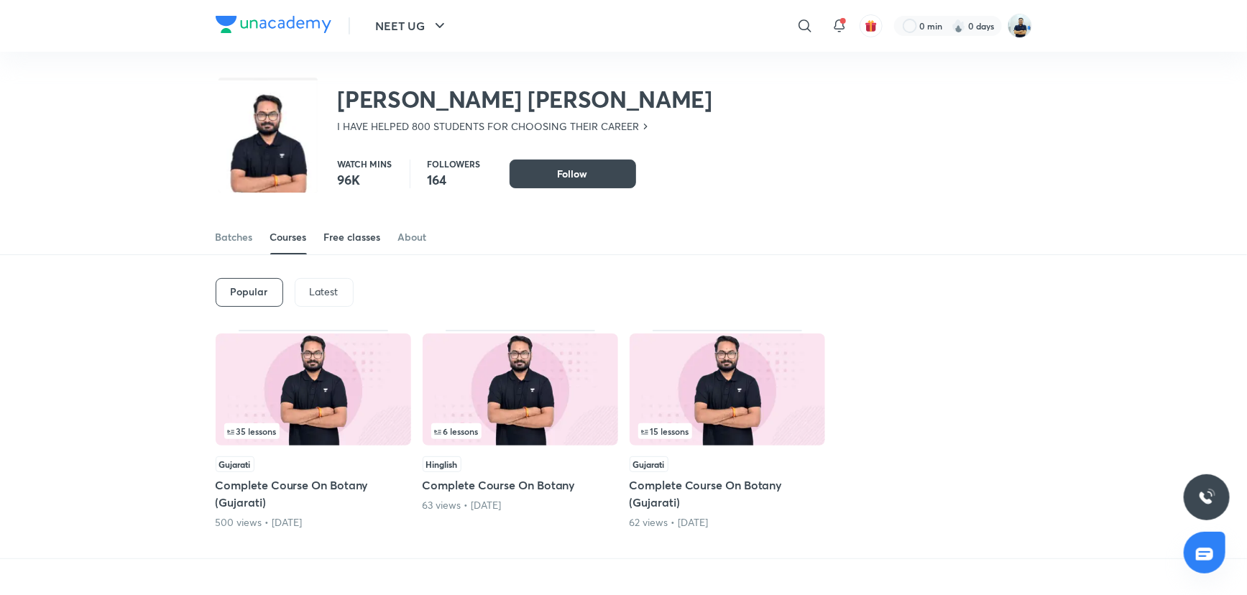
click at [336, 236] on div "Free classes" at bounding box center [352, 237] width 57 height 14
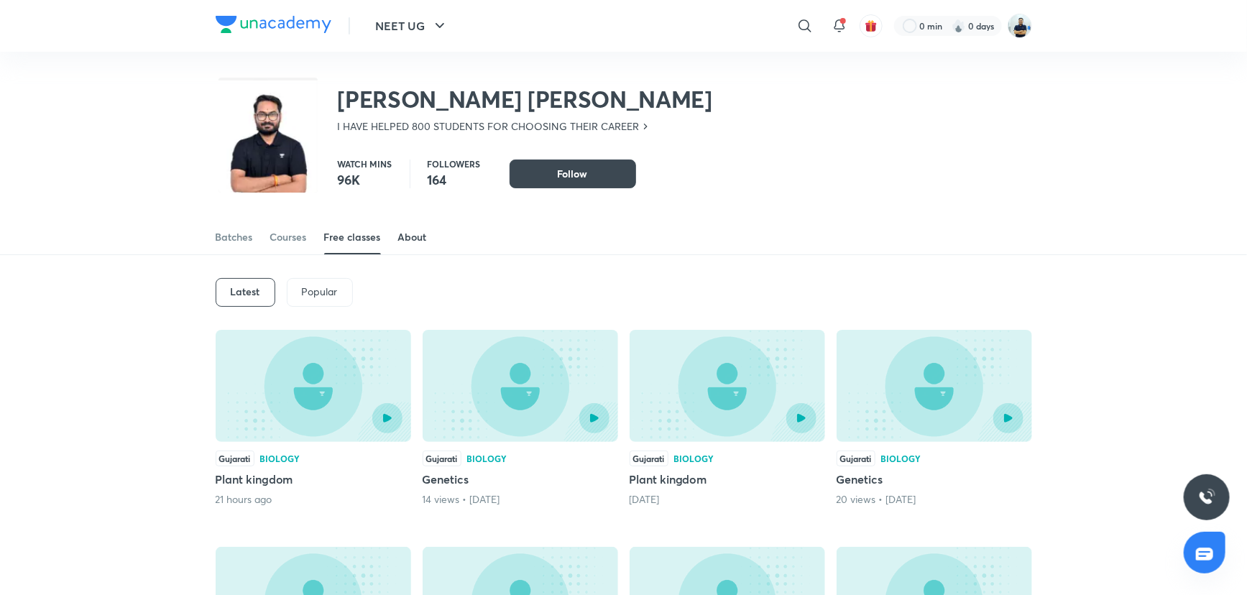
click at [423, 238] on div "About" at bounding box center [412, 237] width 29 height 14
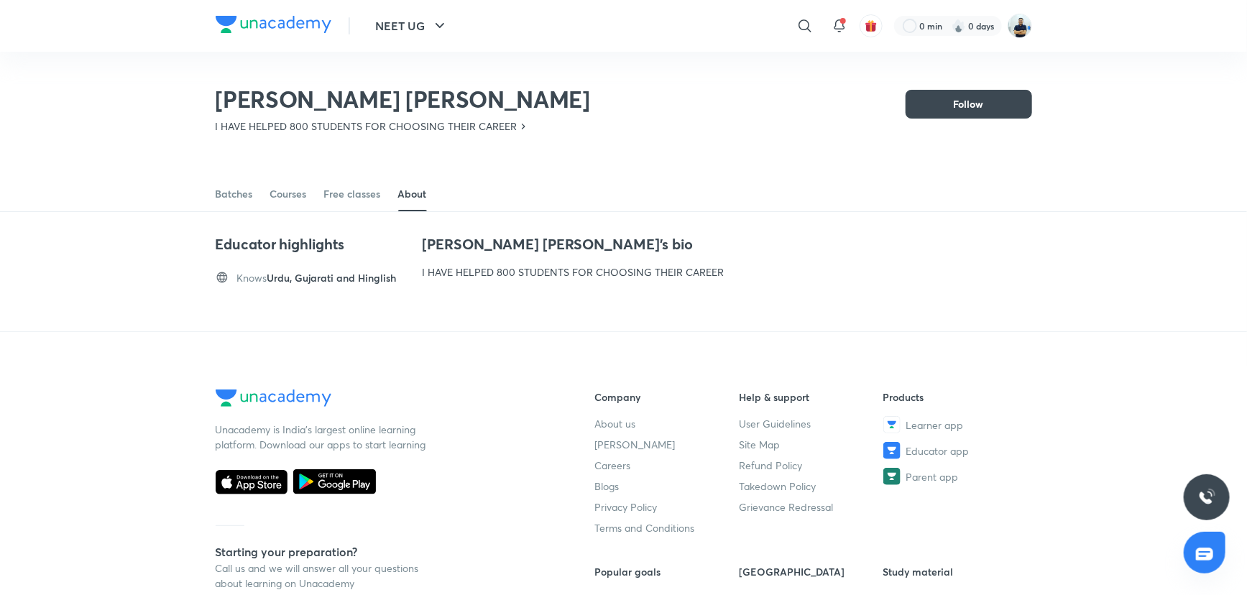
scroll to position [63, 0]
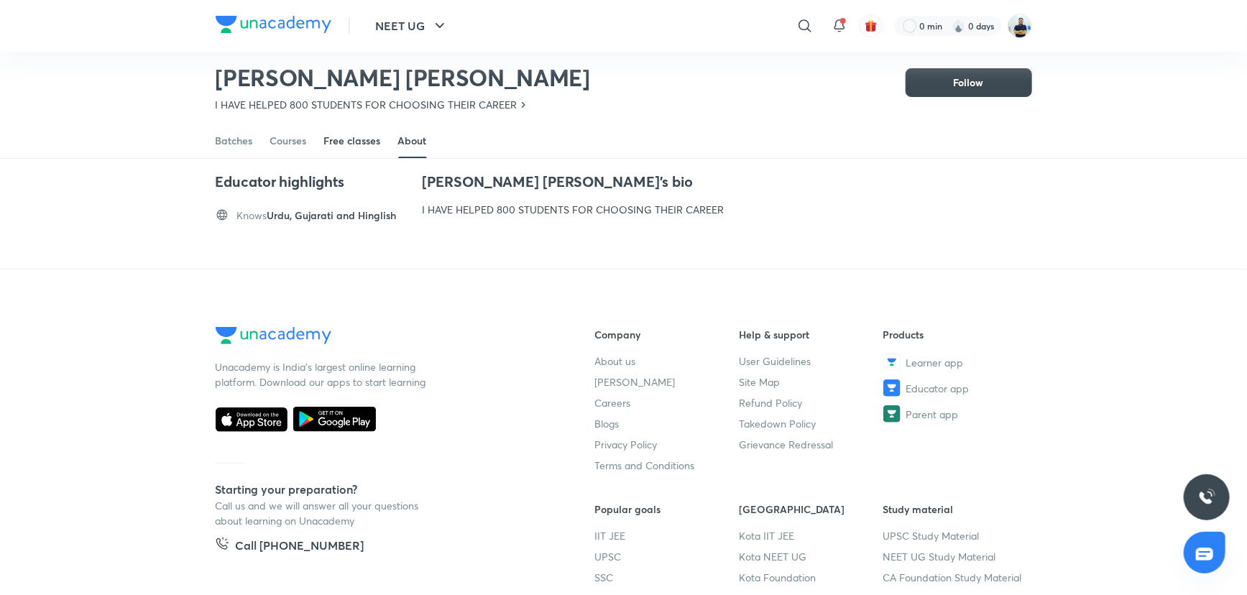
click at [362, 138] on div "Free classes" at bounding box center [352, 141] width 57 height 14
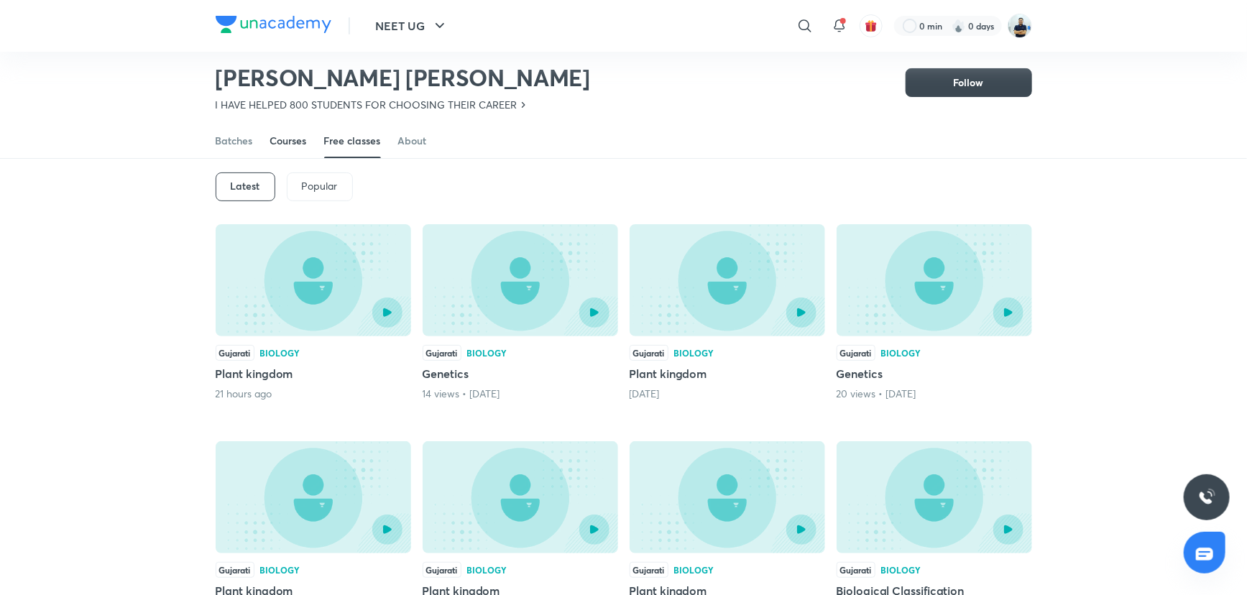
click at [279, 145] on div "Courses" at bounding box center [288, 141] width 37 height 14
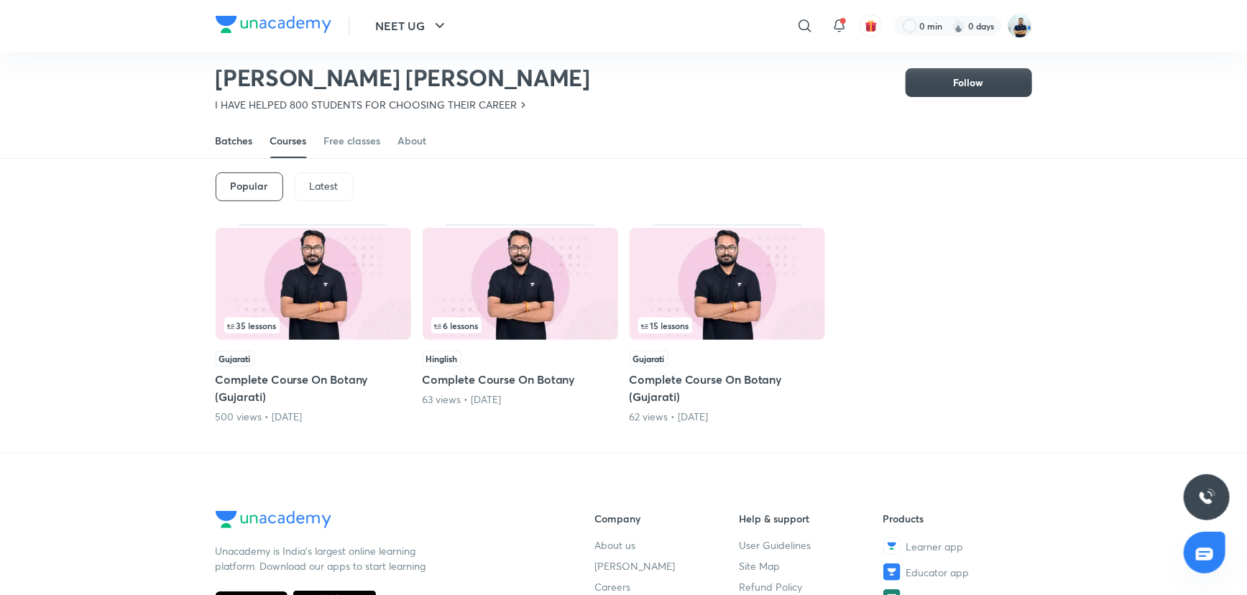
click at [223, 134] on div "Batches" at bounding box center [234, 141] width 37 height 14
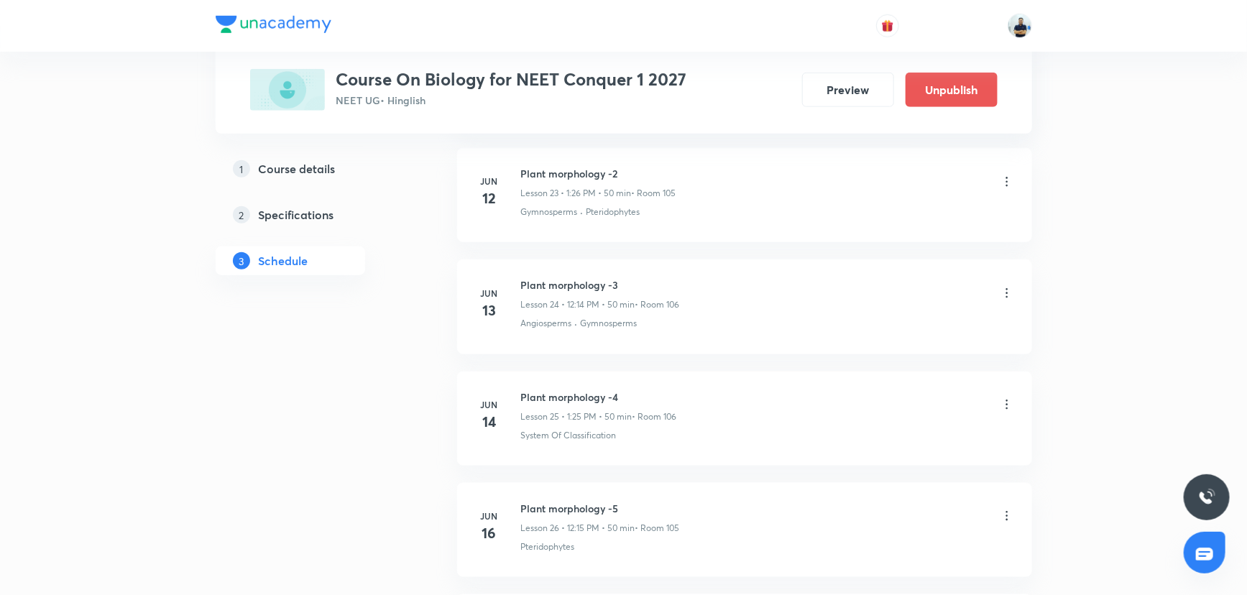
scroll to position [3785, 0]
click at [1006, 390] on div "Plant morphology -8 Lesson 29 • 9:05 AM • 55 min • Room 105" at bounding box center [767, 407] width 493 height 34
click at [1003, 400] on icon at bounding box center [1007, 405] width 14 height 14
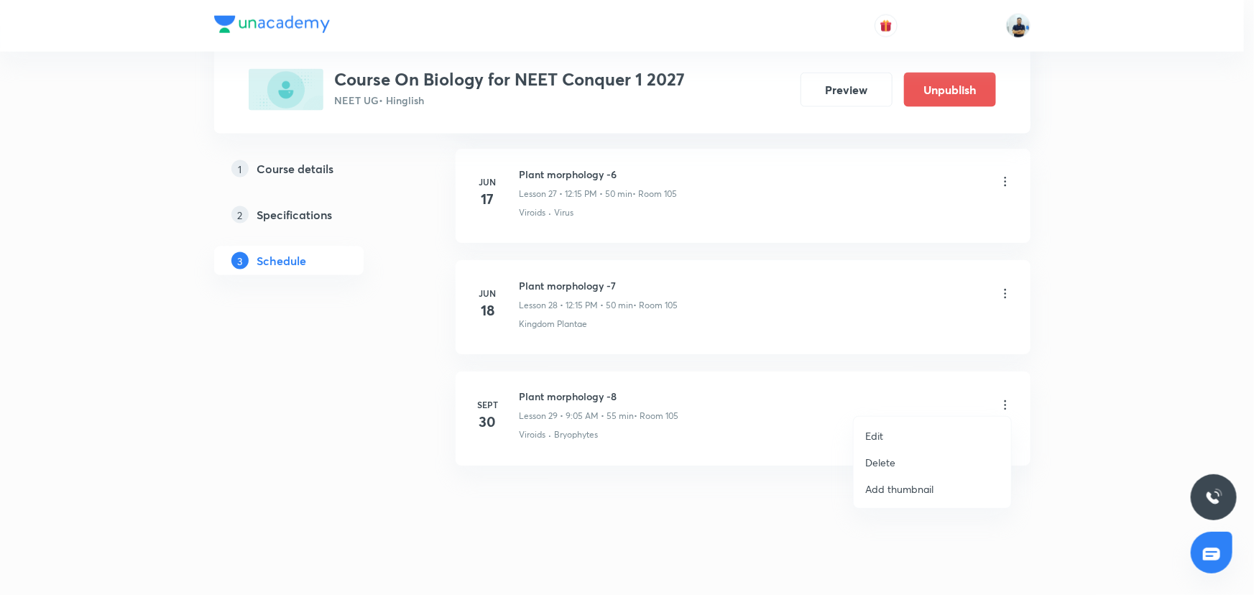
click at [894, 463] on p "Delete" at bounding box center [880, 462] width 30 height 15
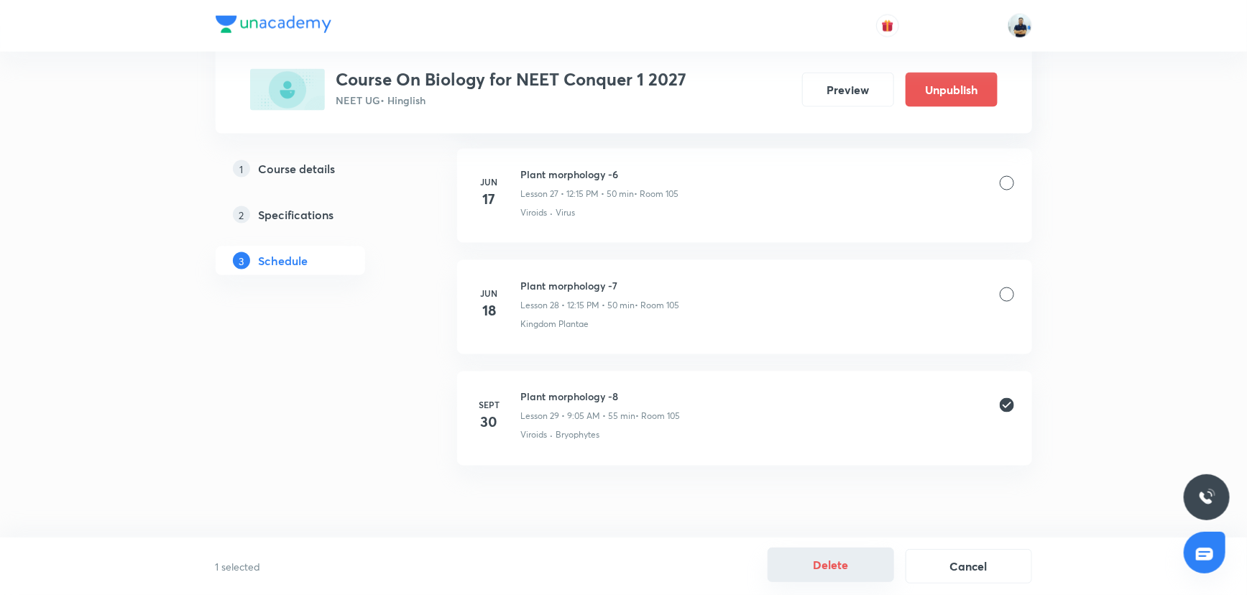
click at [826, 556] on button "Delete" at bounding box center [831, 565] width 126 height 34
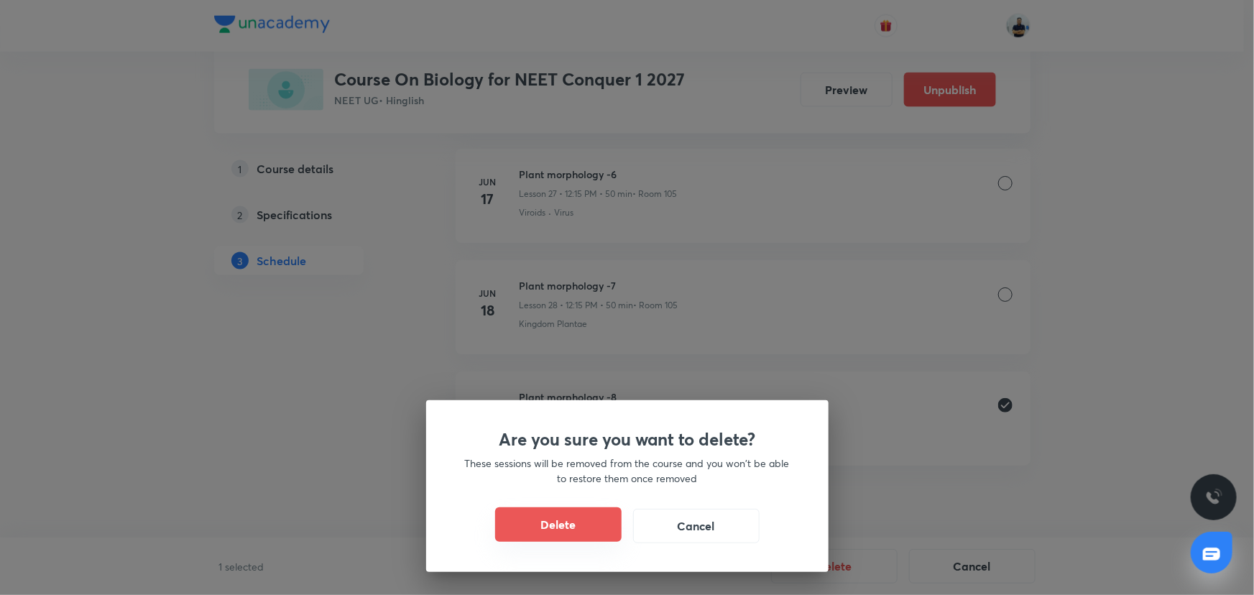
click at [579, 516] on button "Delete" at bounding box center [558, 524] width 126 height 34
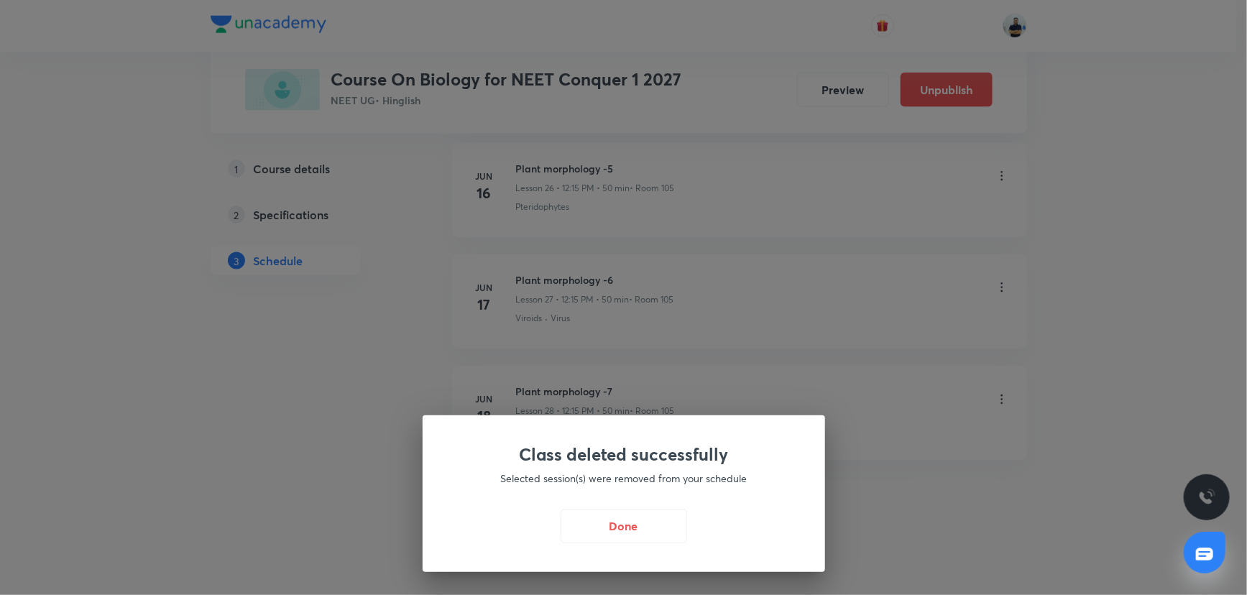
scroll to position [3673, 0]
click at [625, 528] on button "Done" at bounding box center [627, 524] width 126 height 34
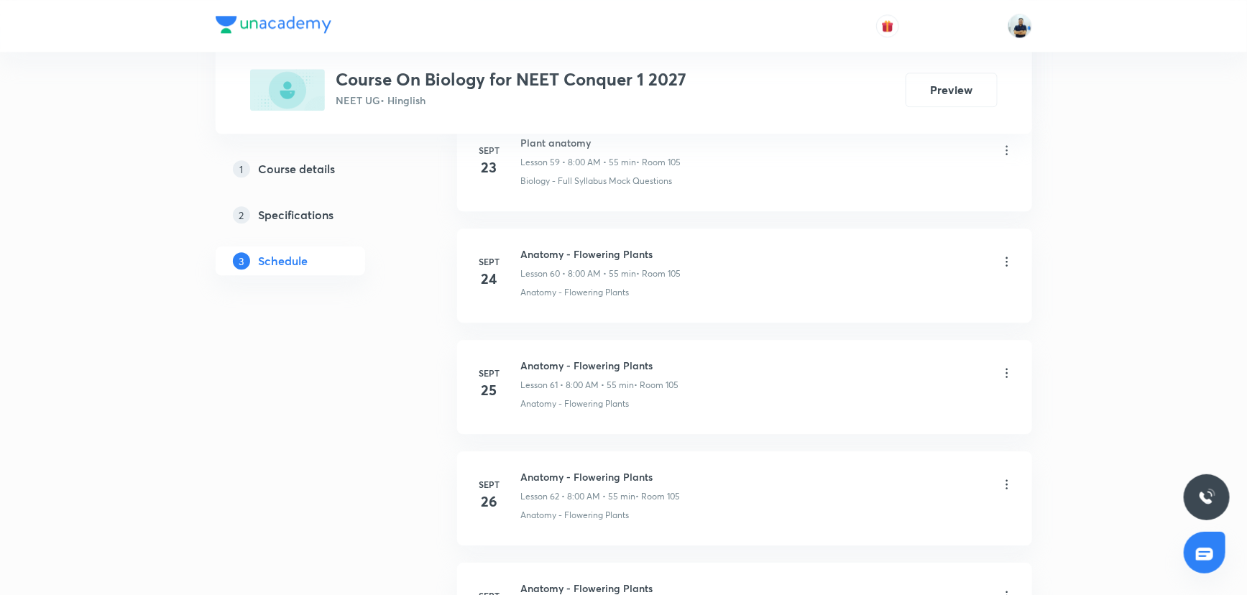
scroll to position [7682, 0]
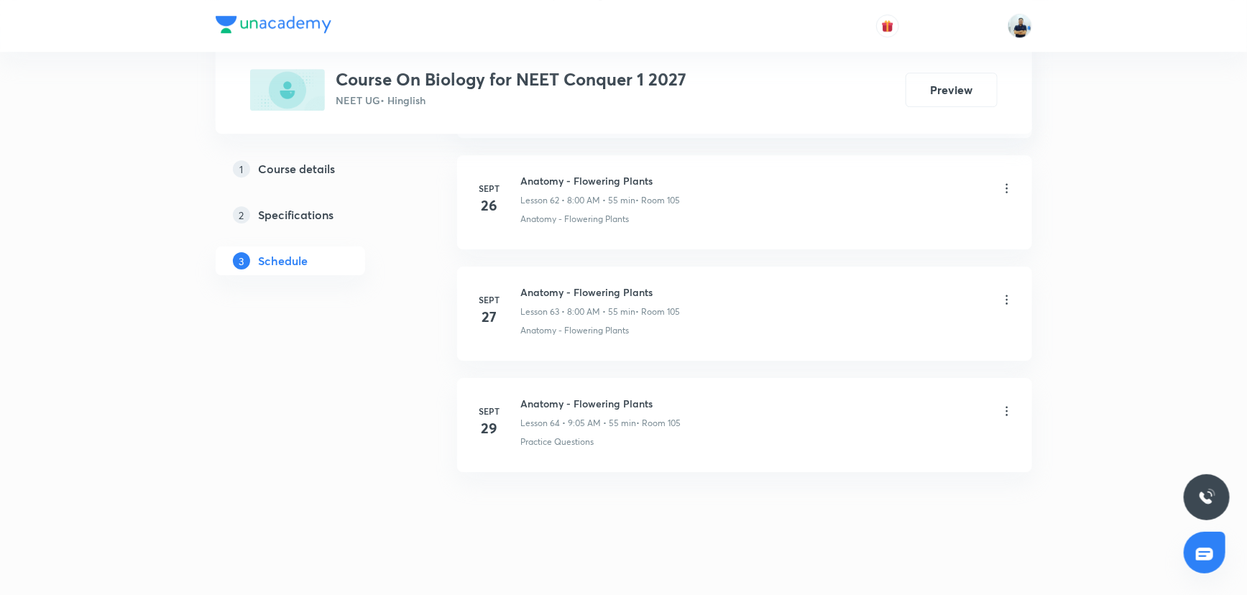
click at [560, 396] on h6 "Anatomy - Flowering Plants" at bounding box center [601, 403] width 160 height 15
copy h6 "Anatomy - Flowering Plants"
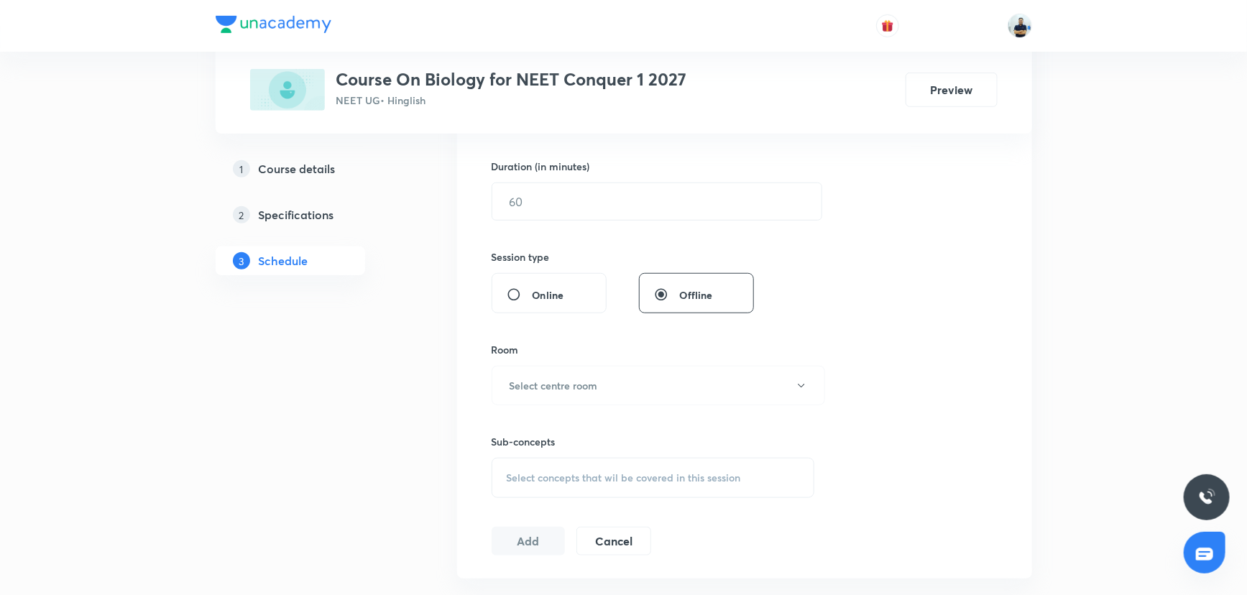
scroll to position [0, 0]
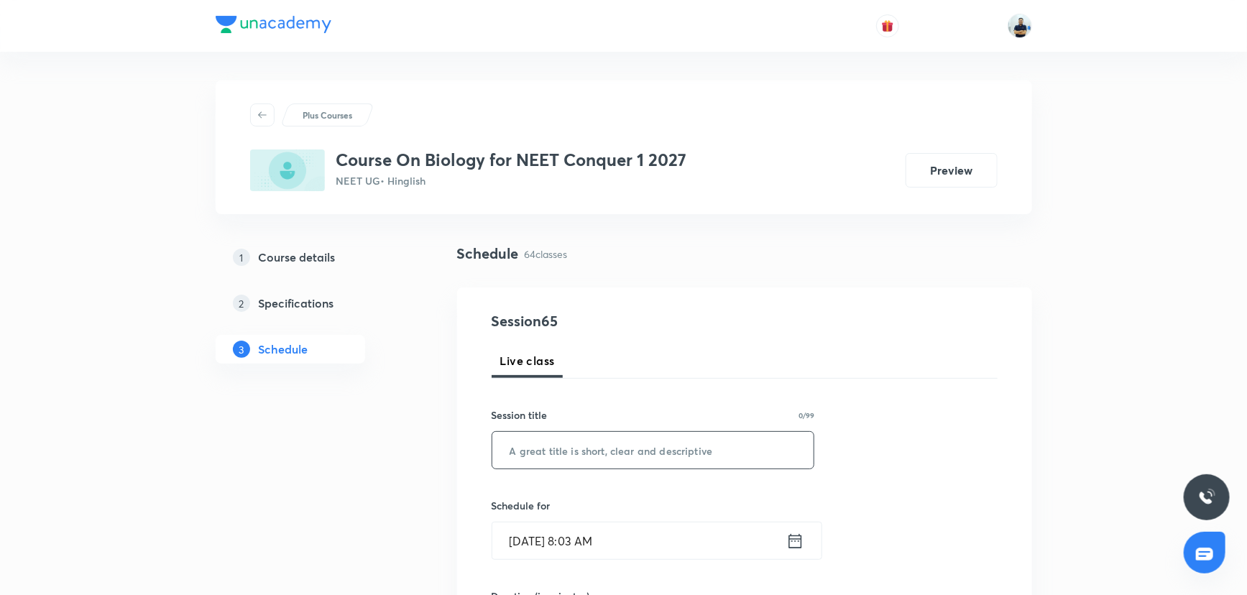
click at [569, 454] on input "text" at bounding box center [653, 450] width 322 height 37
paste input "Anatomy - Flowering Plants"
type input "Anatomy - Flowering Plants"
click at [595, 547] on input "Sept 30, 2025, 8:03 AM" at bounding box center [639, 541] width 294 height 37
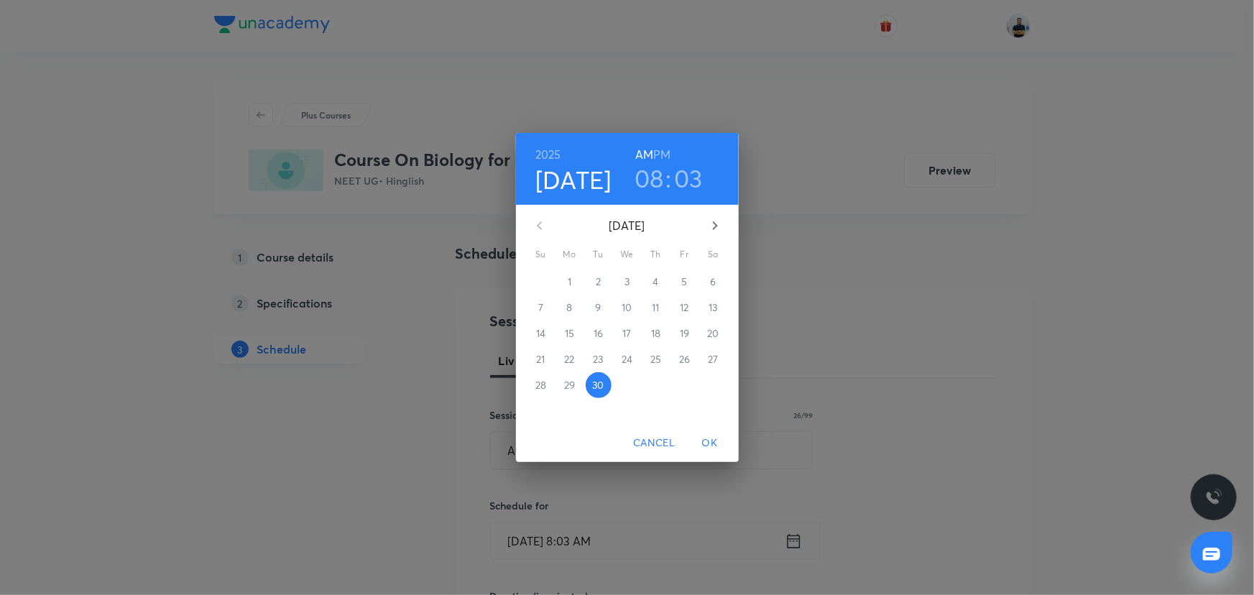
click at [653, 175] on h3 "08" at bounding box center [649, 178] width 29 height 30
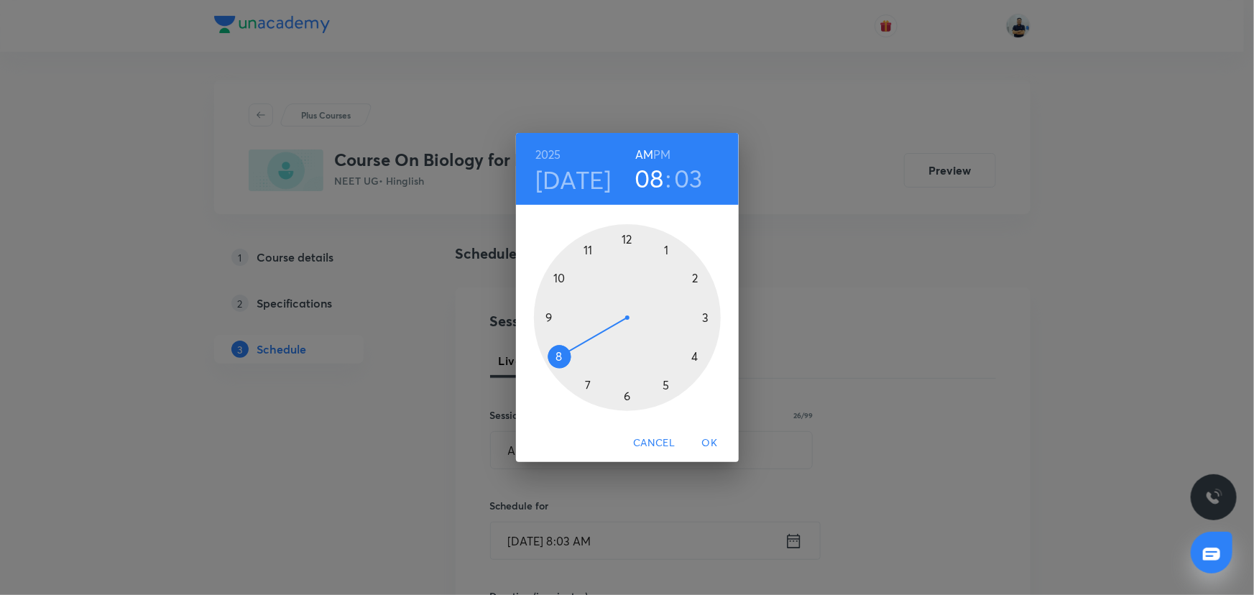
click at [538, 316] on div at bounding box center [627, 317] width 187 height 187
click at [673, 249] on div at bounding box center [627, 317] width 187 height 187
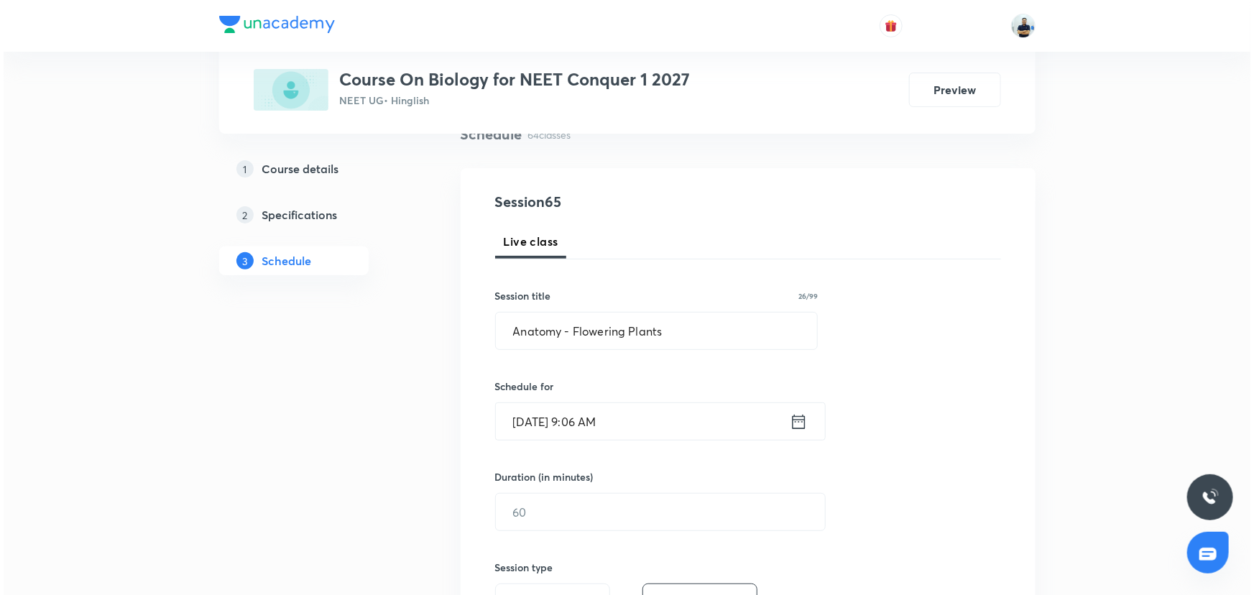
scroll to position [335, 0]
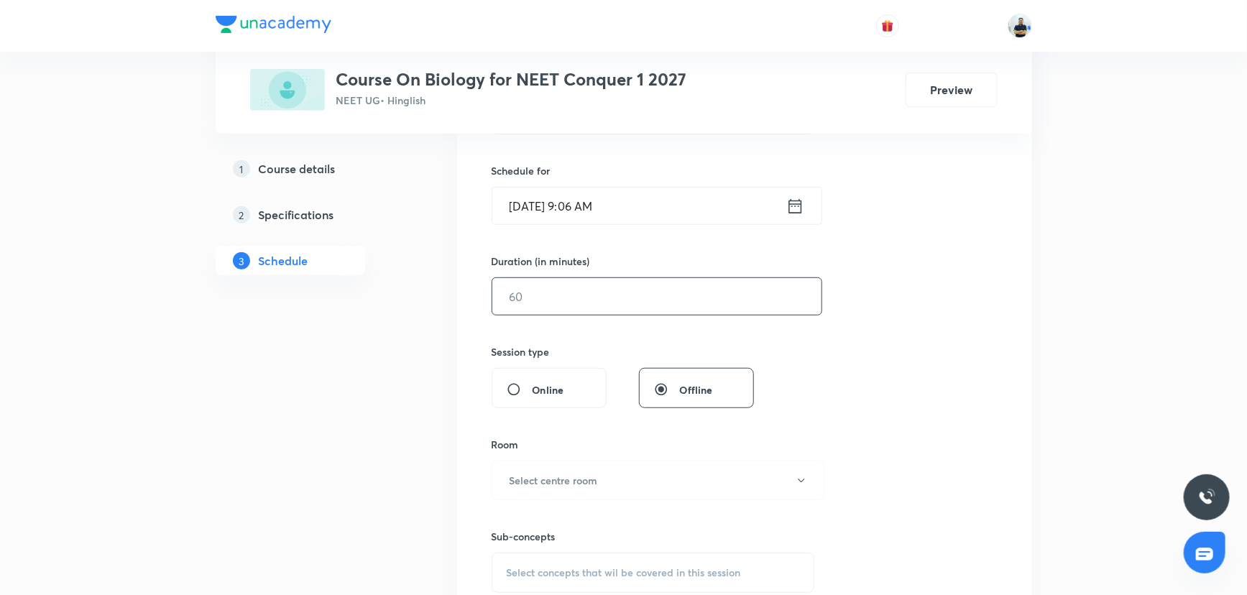
click at [550, 301] on input "text" at bounding box center [656, 296] width 329 height 37
type input "55"
click at [555, 477] on h6 "Select centre room" at bounding box center [554, 480] width 88 height 15
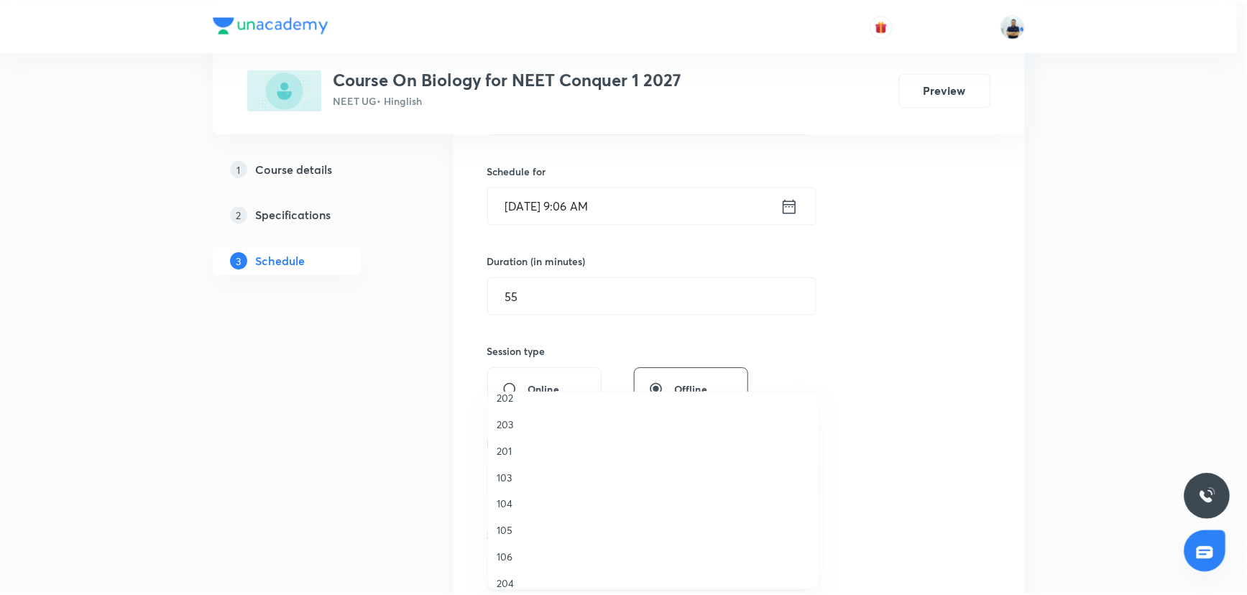
scroll to position [76, 0]
click at [535, 523] on span "105" at bounding box center [657, 522] width 315 height 15
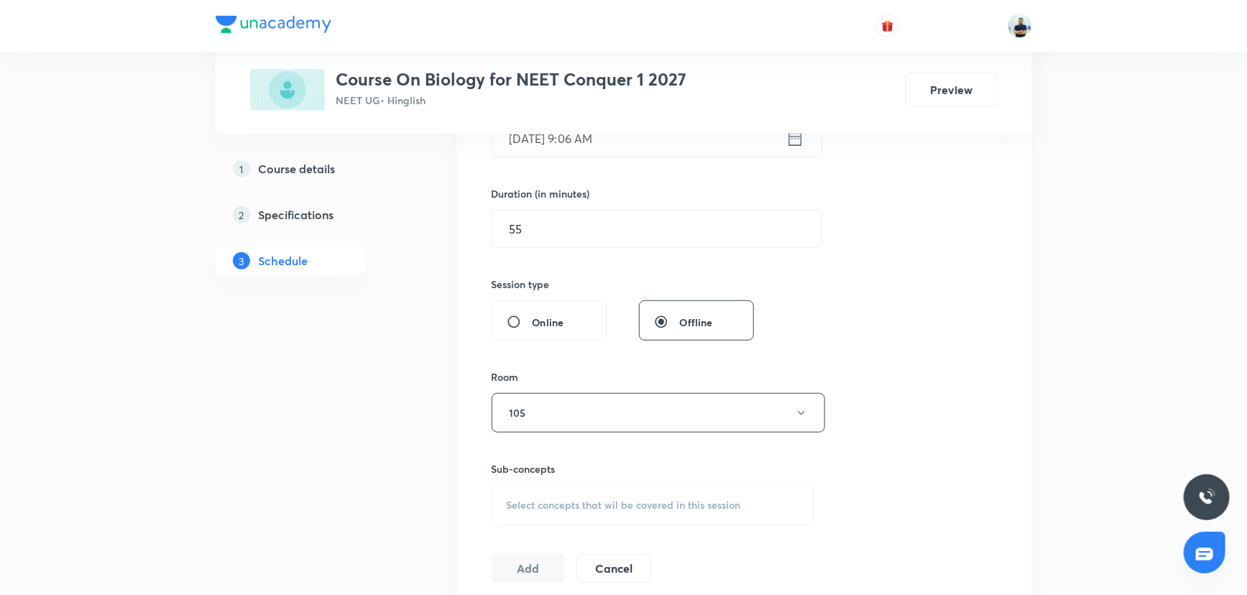
scroll to position [548, 0]
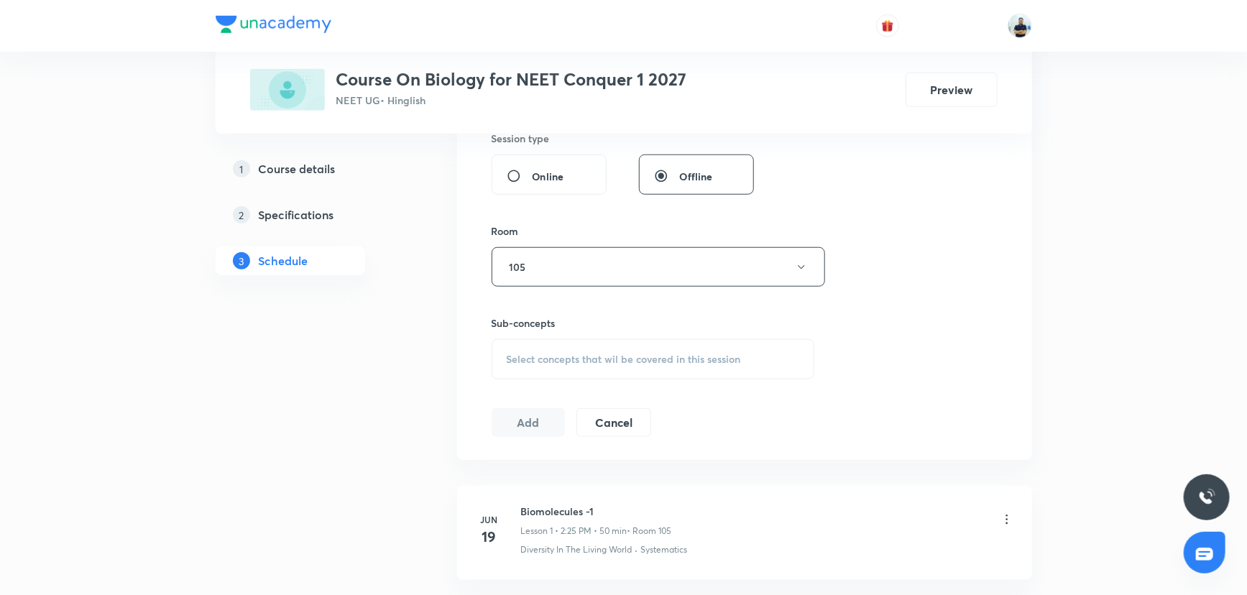
click at [625, 345] on div "Select concepts that wil be covered in this session" at bounding box center [653, 359] width 323 height 40
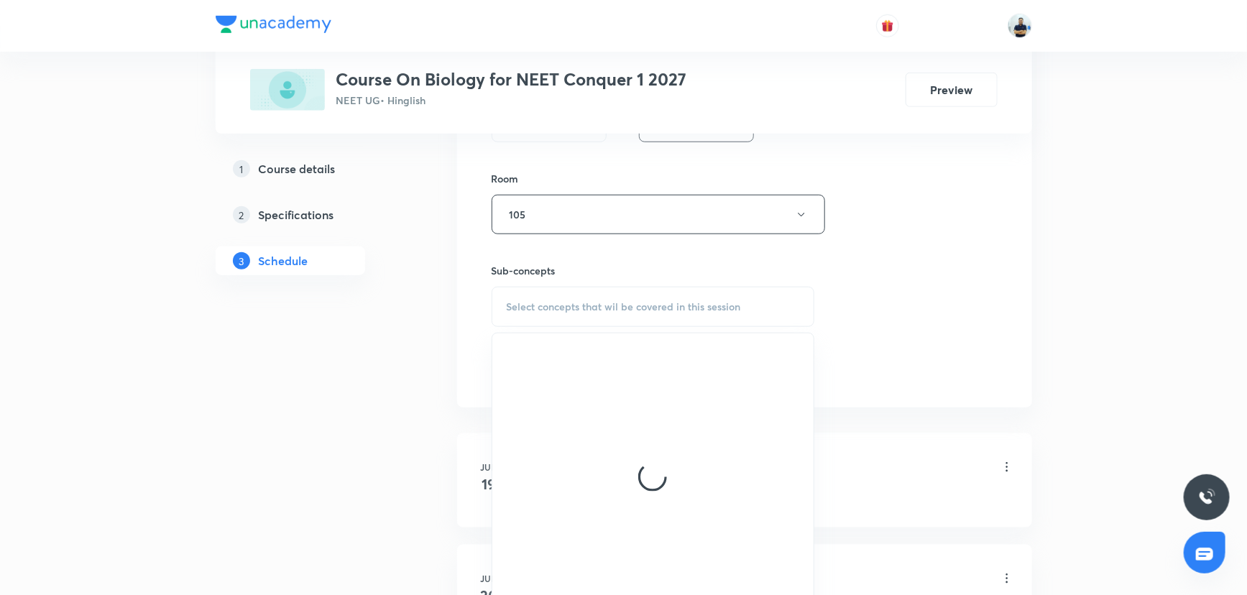
scroll to position [701, 0]
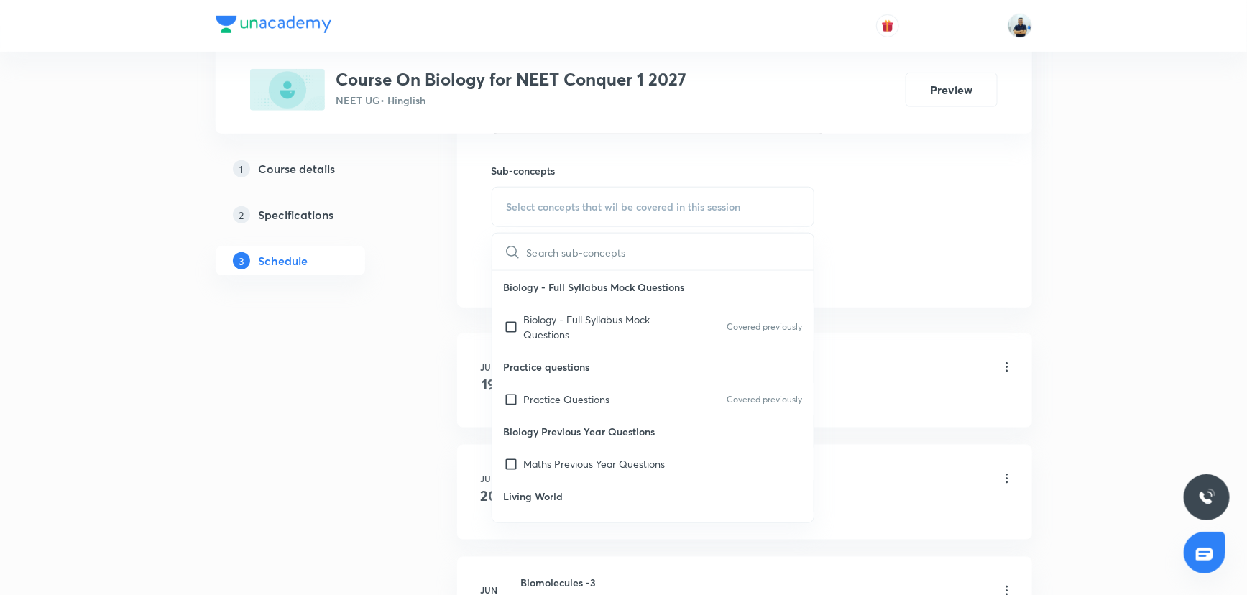
click at [597, 395] on p "Practice Questions" at bounding box center [567, 399] width 86 height 15
checkbox input "true"
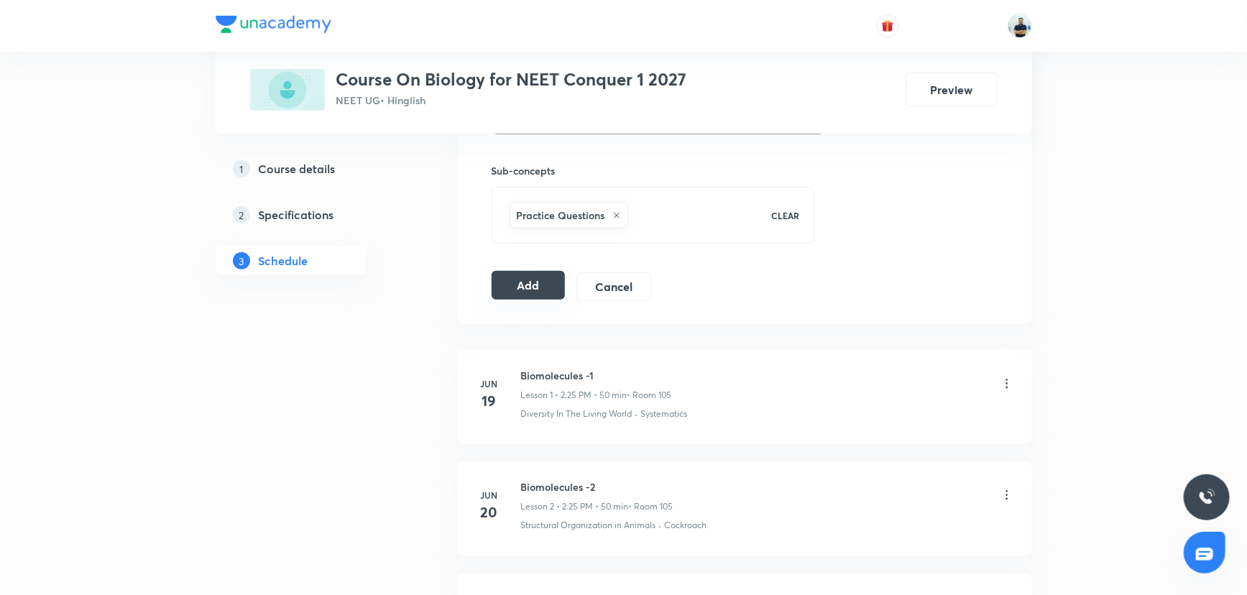
click at [532, 287] on button "Add" at bounding box center [529, 285] width 74 height 29
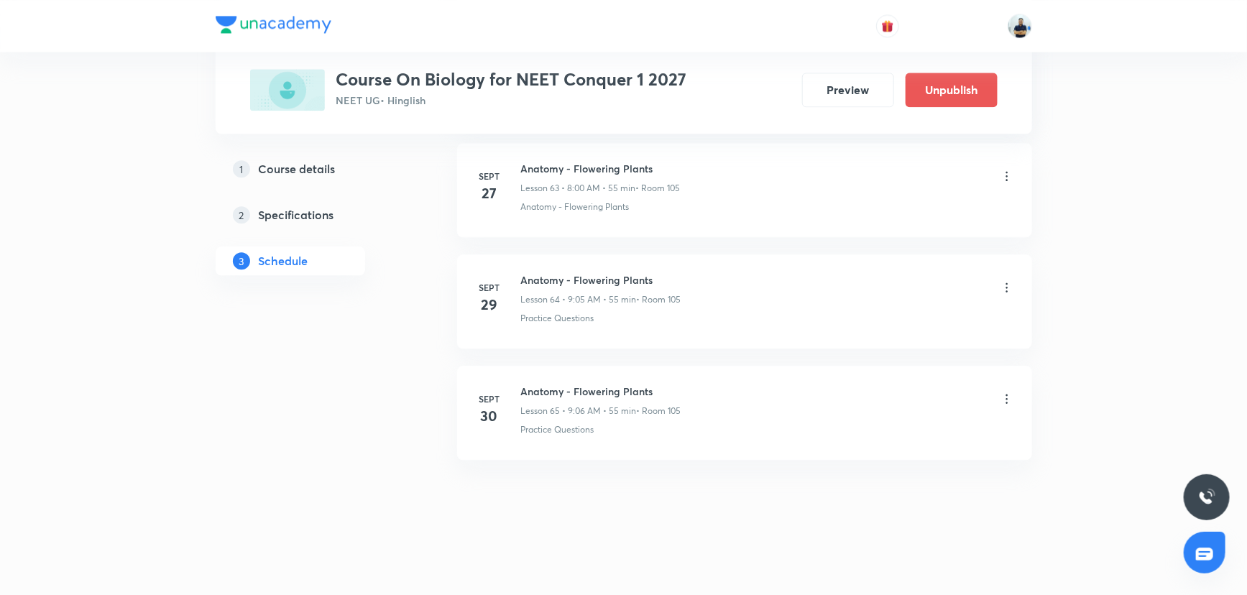
scroll to position [6987, 0]
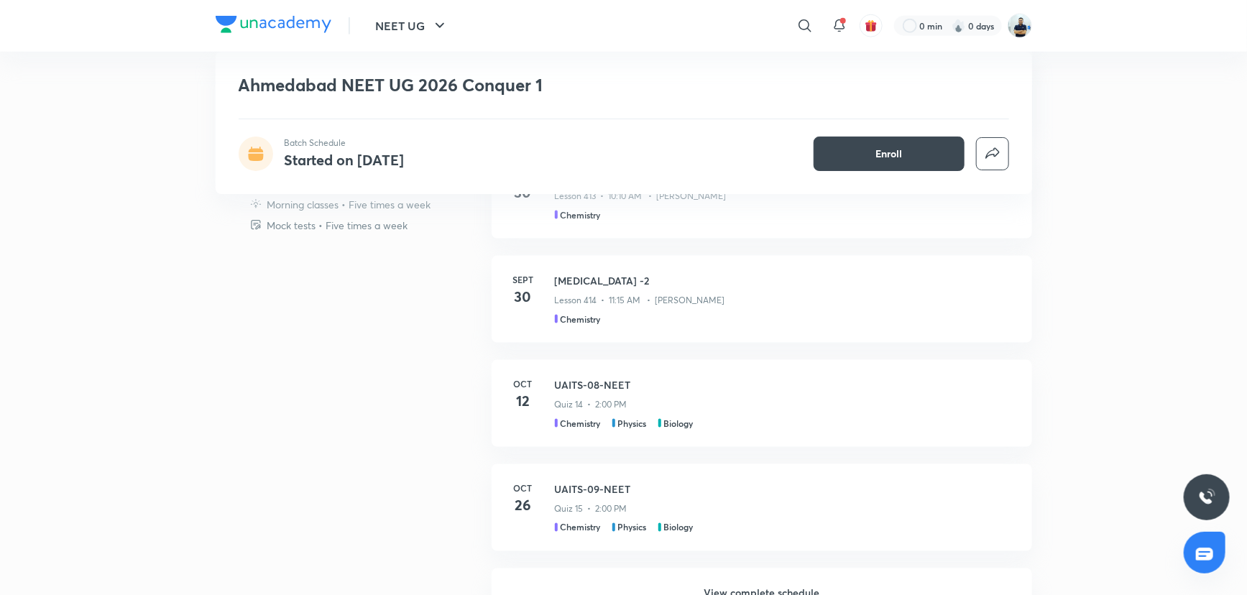
scroll to position [839, 0]
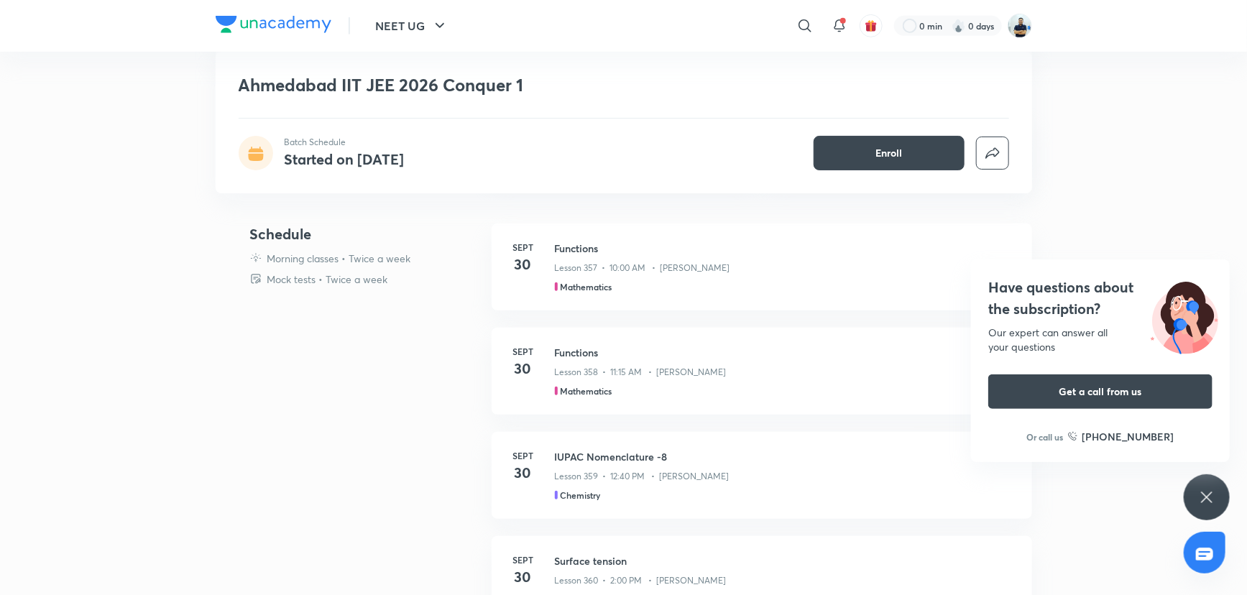
scroll to position [320, 0]
